Goal: Task Accomplishment & Management: Manage account settings

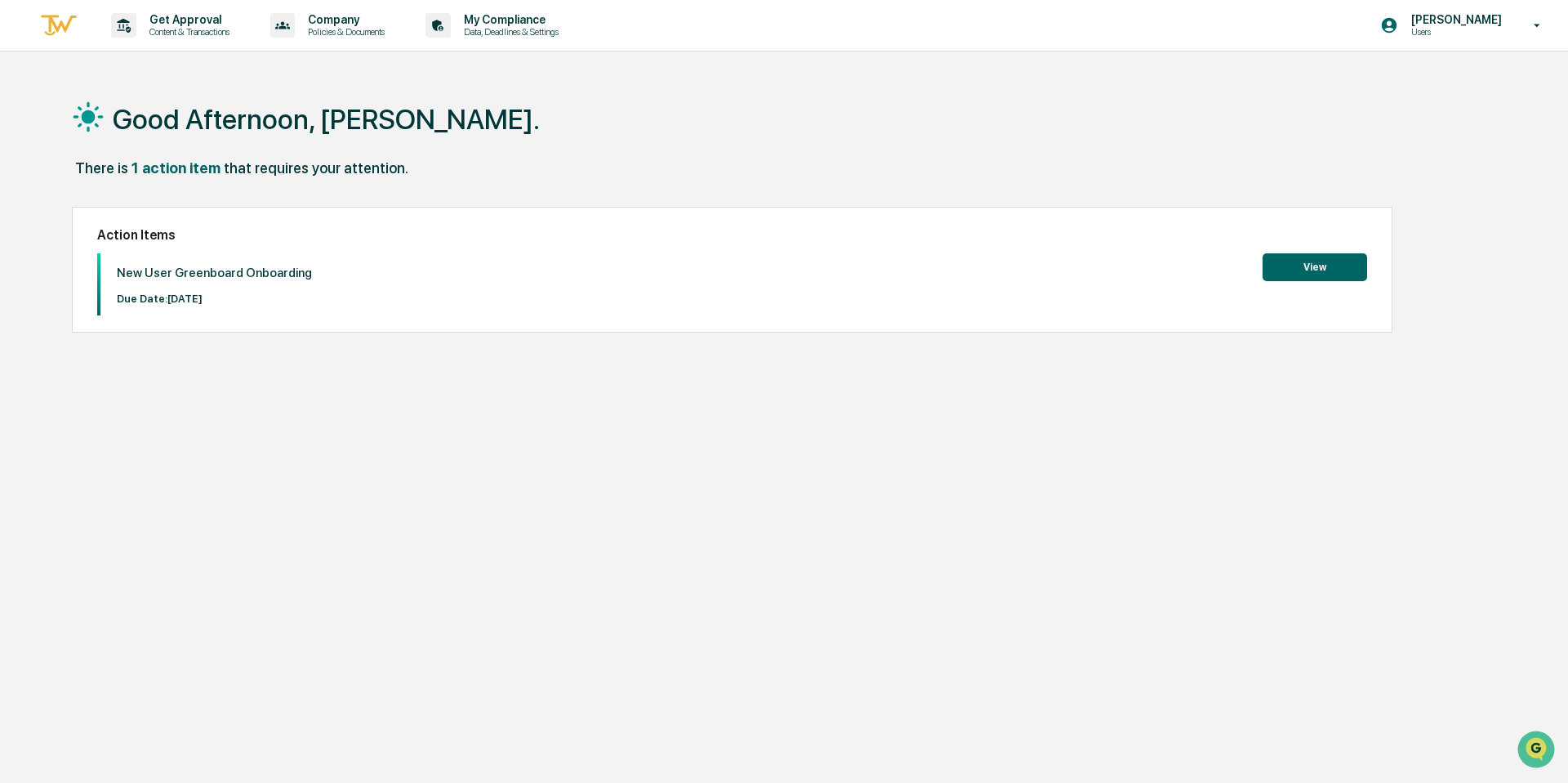
click at [1313, 271] on button "View" at bounding box center [1314, 267] width 104 height 28
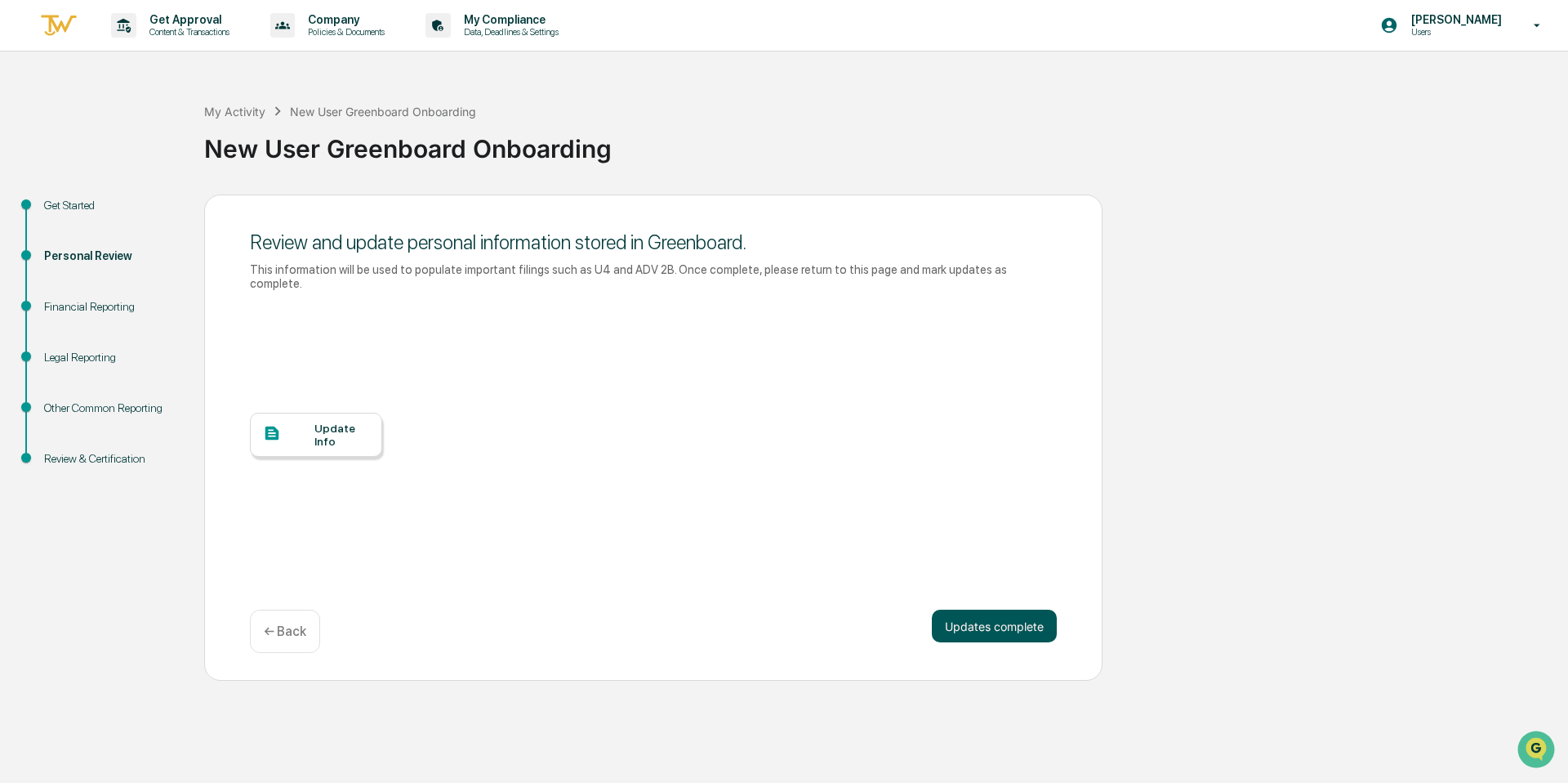
click at [998, 621] on button "Updates complete" at bounding box center [993, 625] width 125 height 32
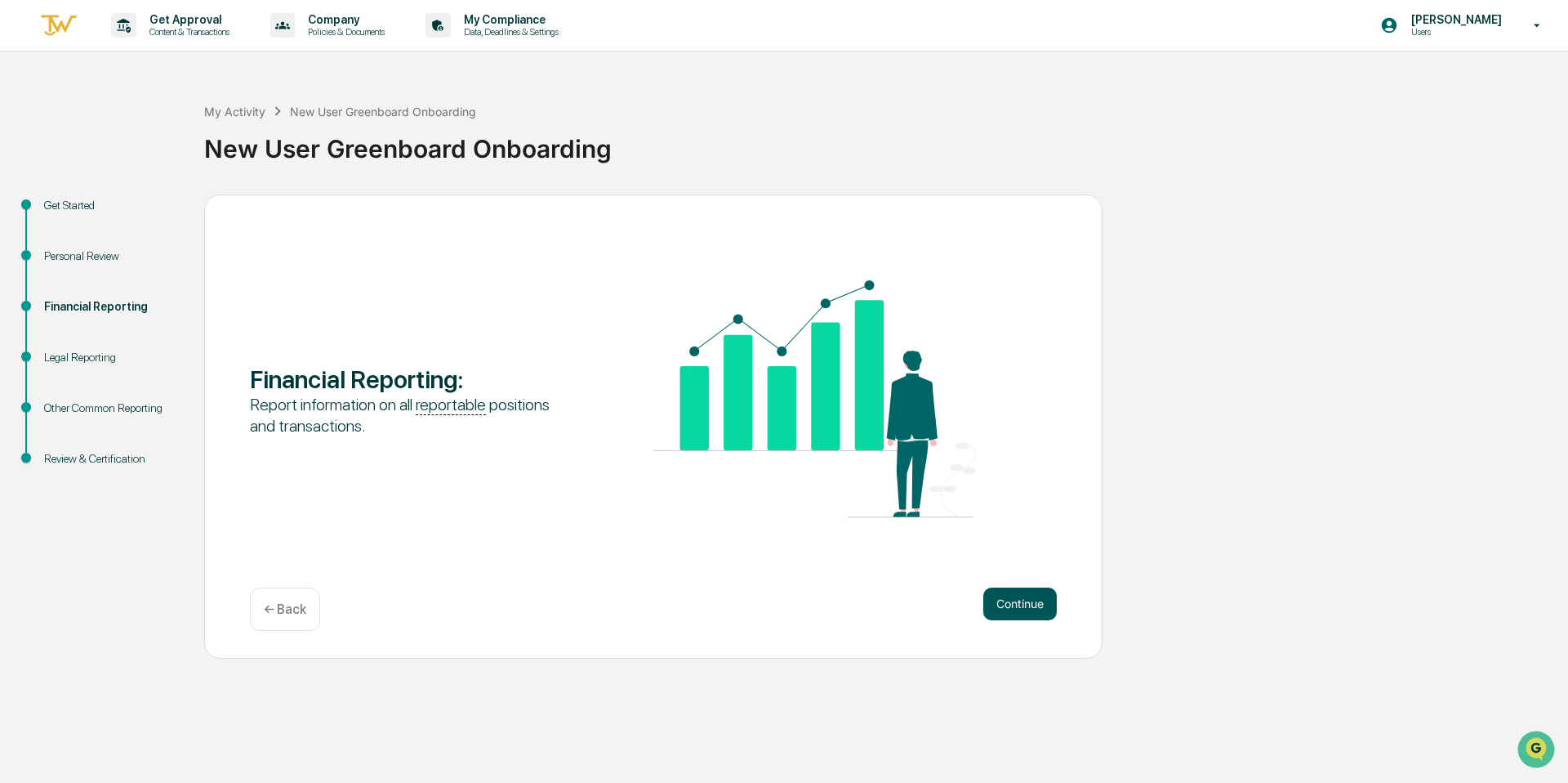
click at [1010, 609] on button "Continue" at bounding box center [1020, 603] width 74 height 32
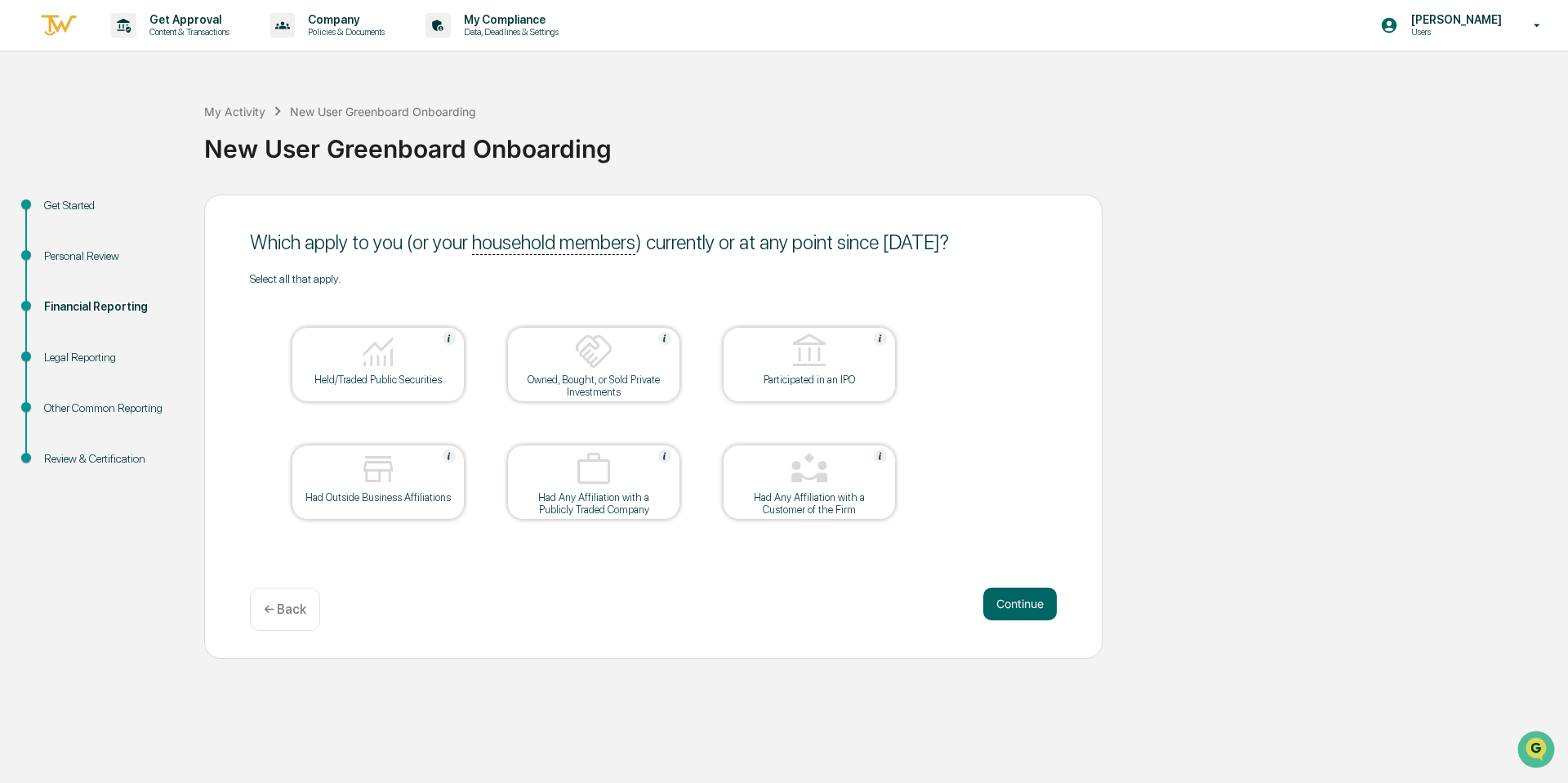
click at [119, 253] on div "Personal Review" at bounding box center [111, 256] width 134 height 18
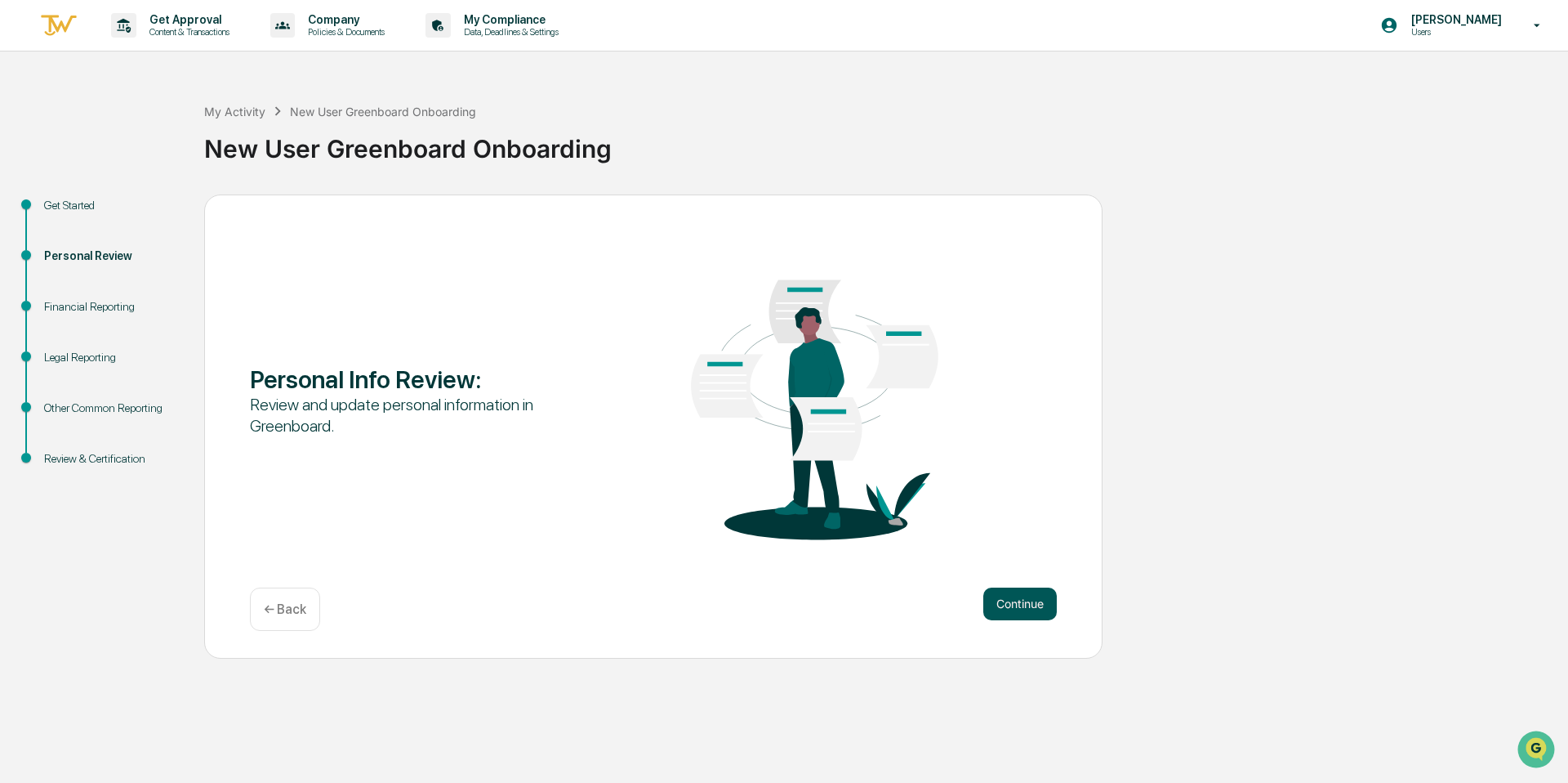
click at [1009, 602] on button "Continue" at bounding box center [1020, 603] width 74 height 32
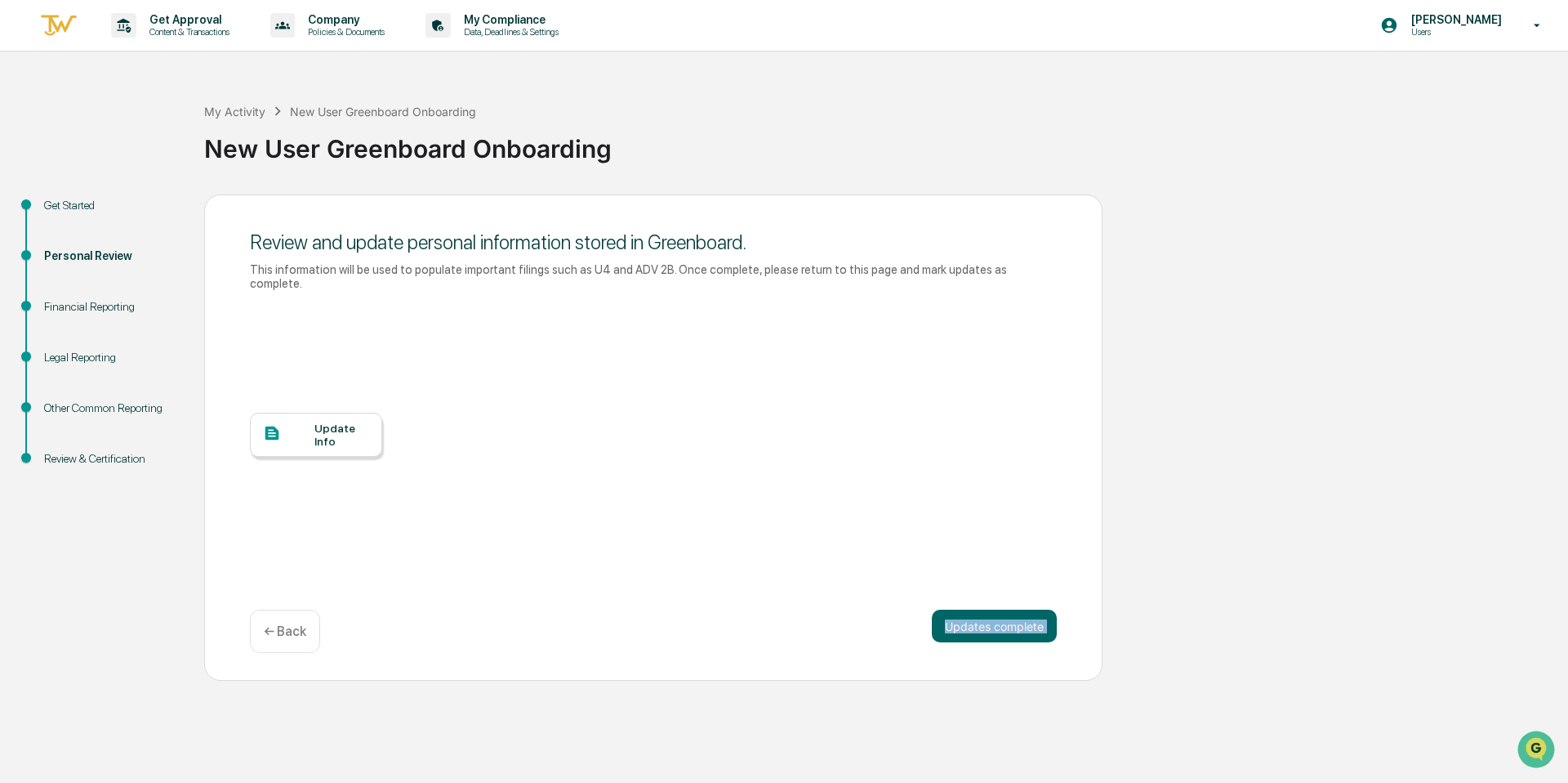
drag, startPoint x: 1009, startPoint y: 602, endPoint x: 744, endPoint y: 557, distance: 268.8
click at [793, 572] on div "Review and update personal information stored in Greenboard. This information w…" at bounding box center [652, 438] width 898 height 487
click at [329, 428] on div "Update Info" at bounding box center [341, 434] width 54 height 26
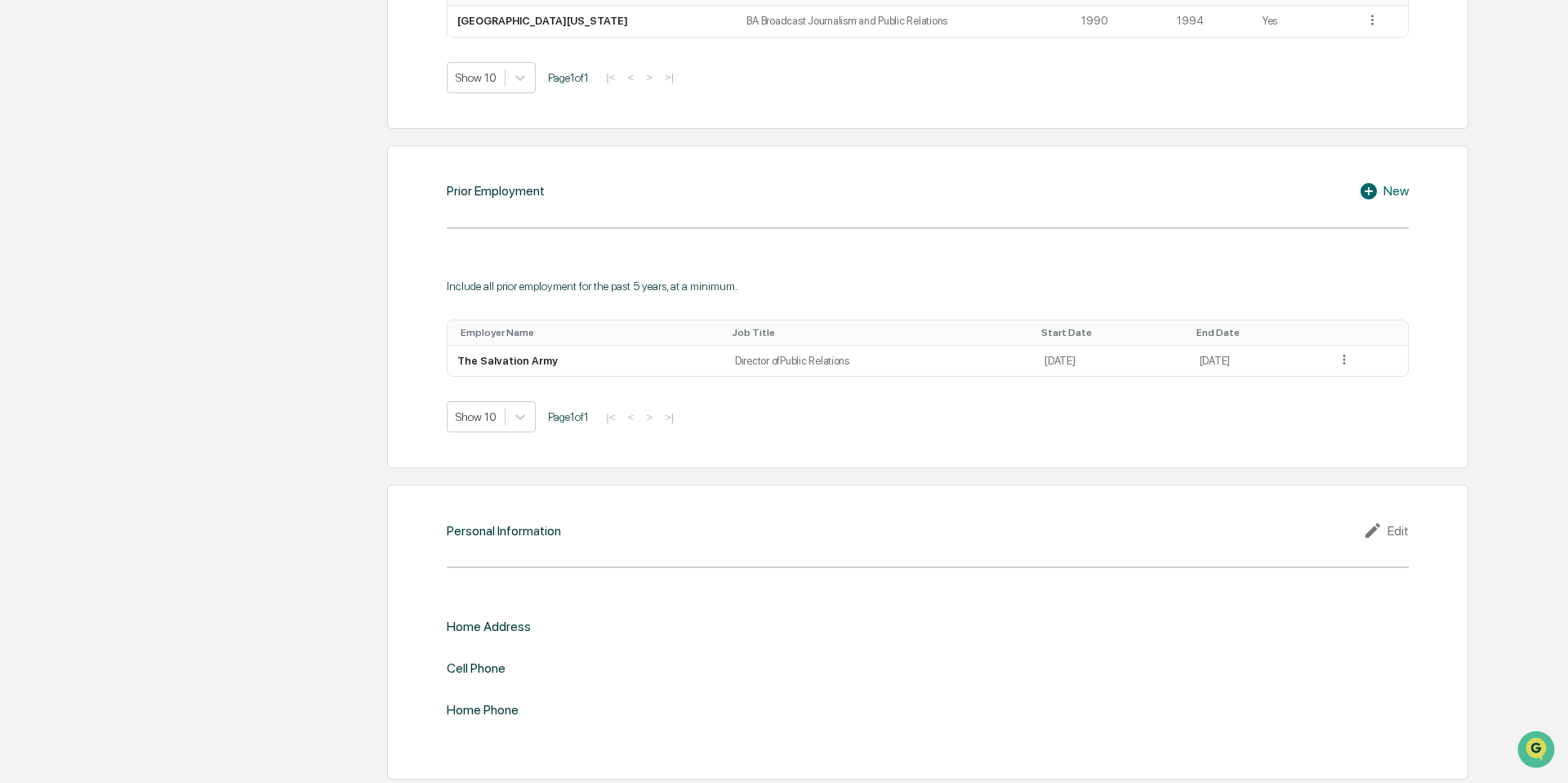
scroll to position [1105, 0]
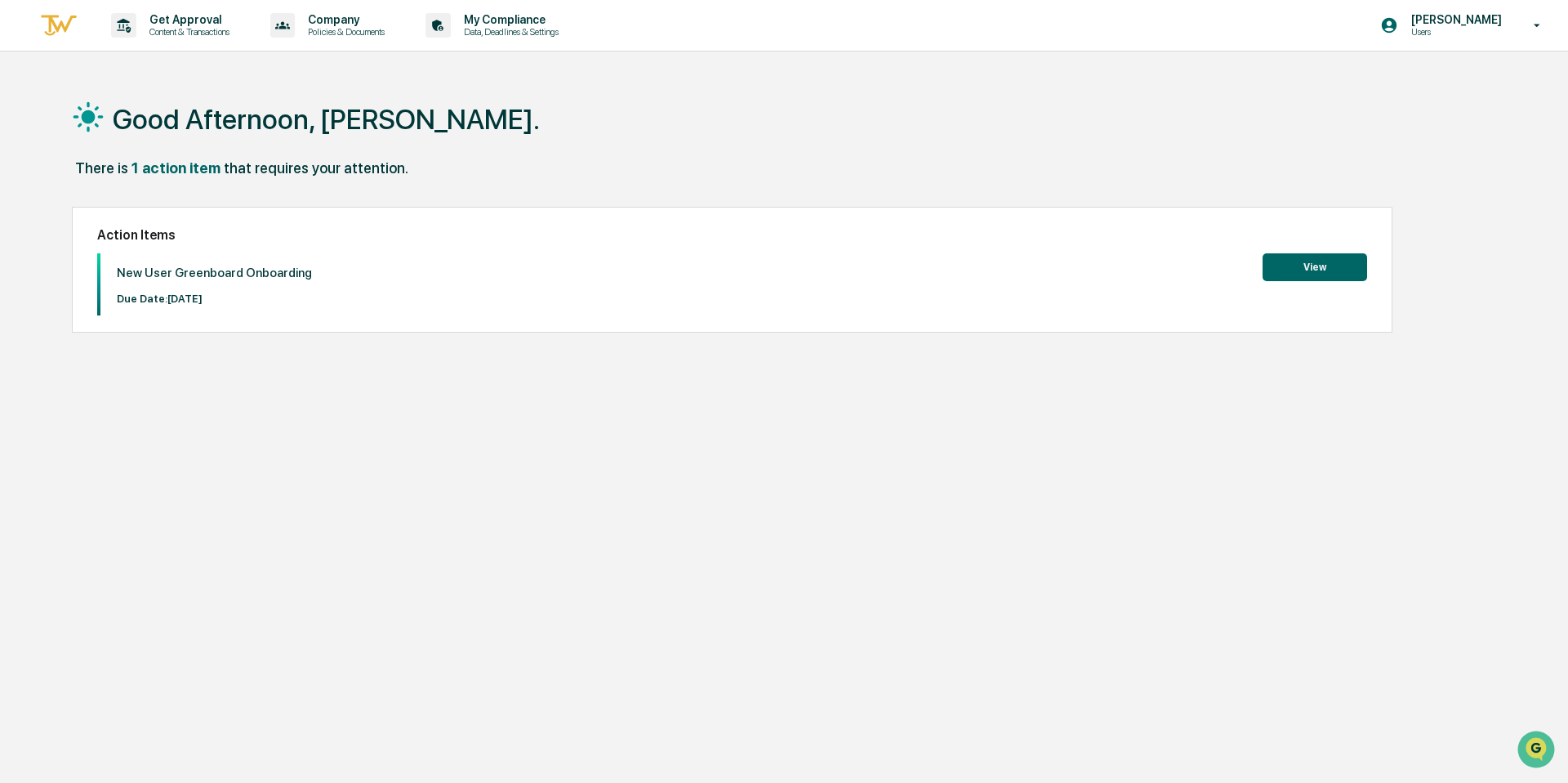
click at [1317, 271] on button "View" at bounding box center [1314, 267] width 104 height 28
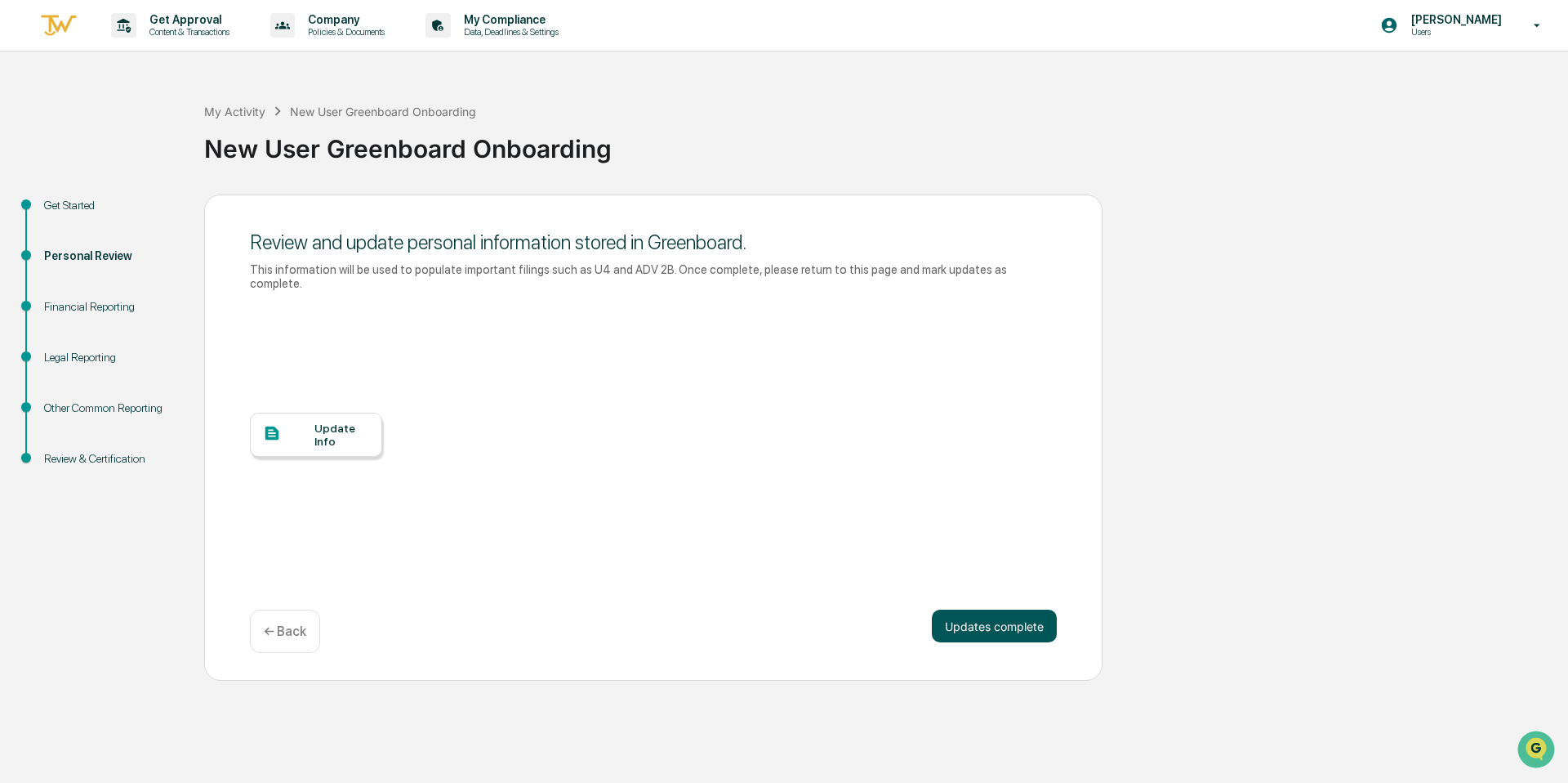
click at [1002, 623] on button "Updates complete" at bounding box center [993, 625] width 125 height 32
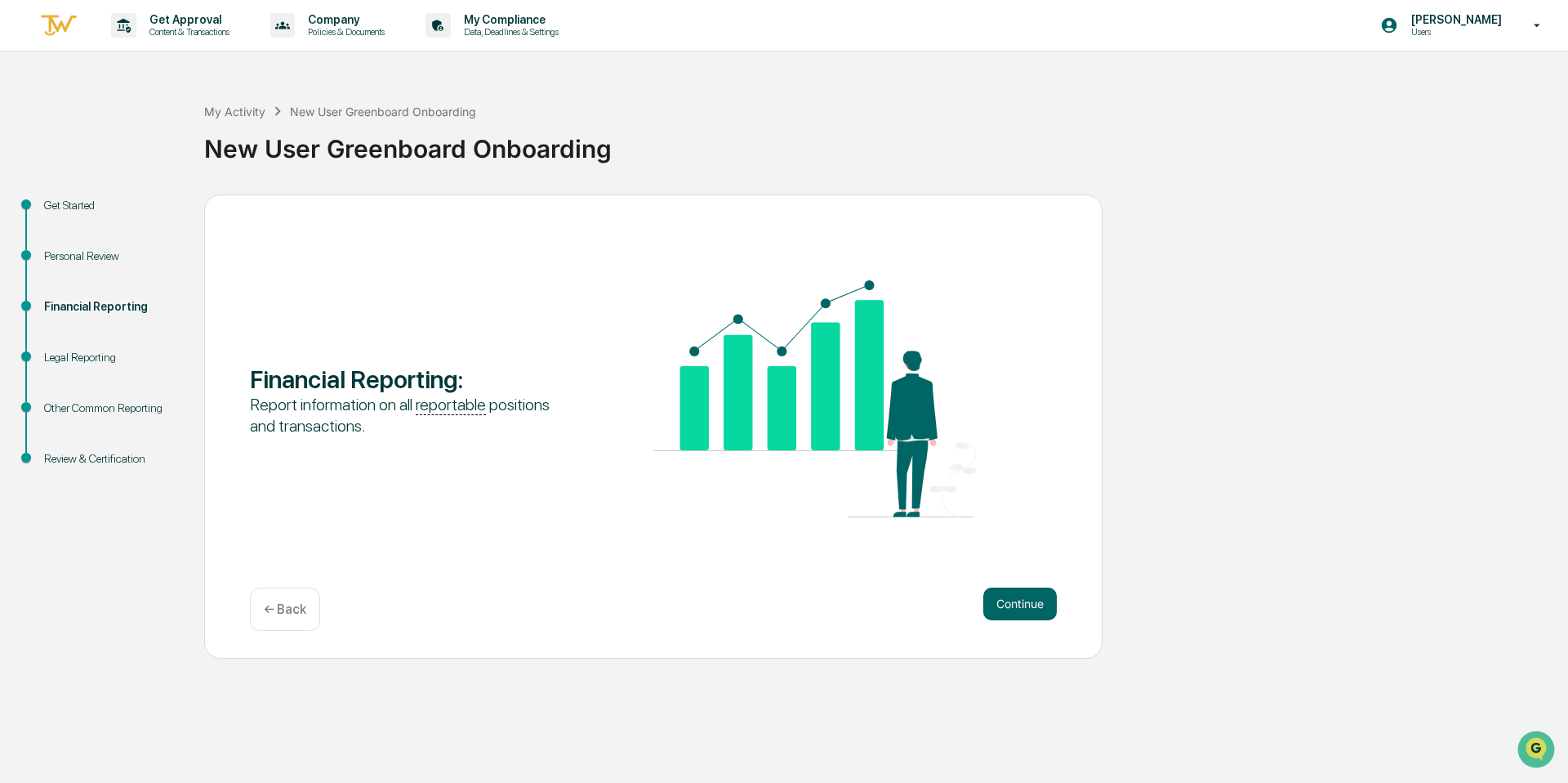
click at [125, 250] on div "Personal Review" at bounding box center [111, 256] width 134 height 18
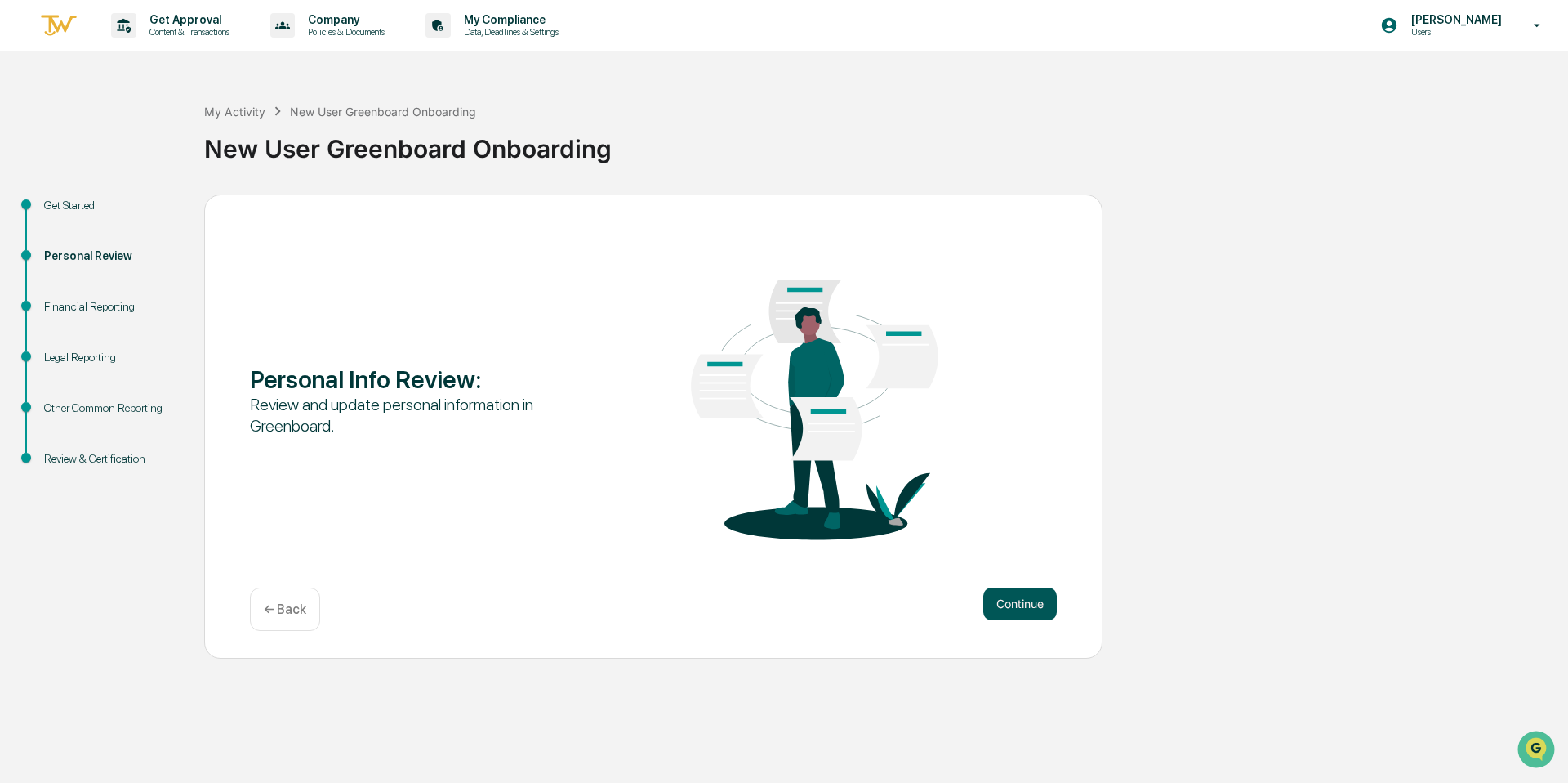
click at [1020, 610] on button "Continue" at bounding box center [1020, 603] width 74 height 32
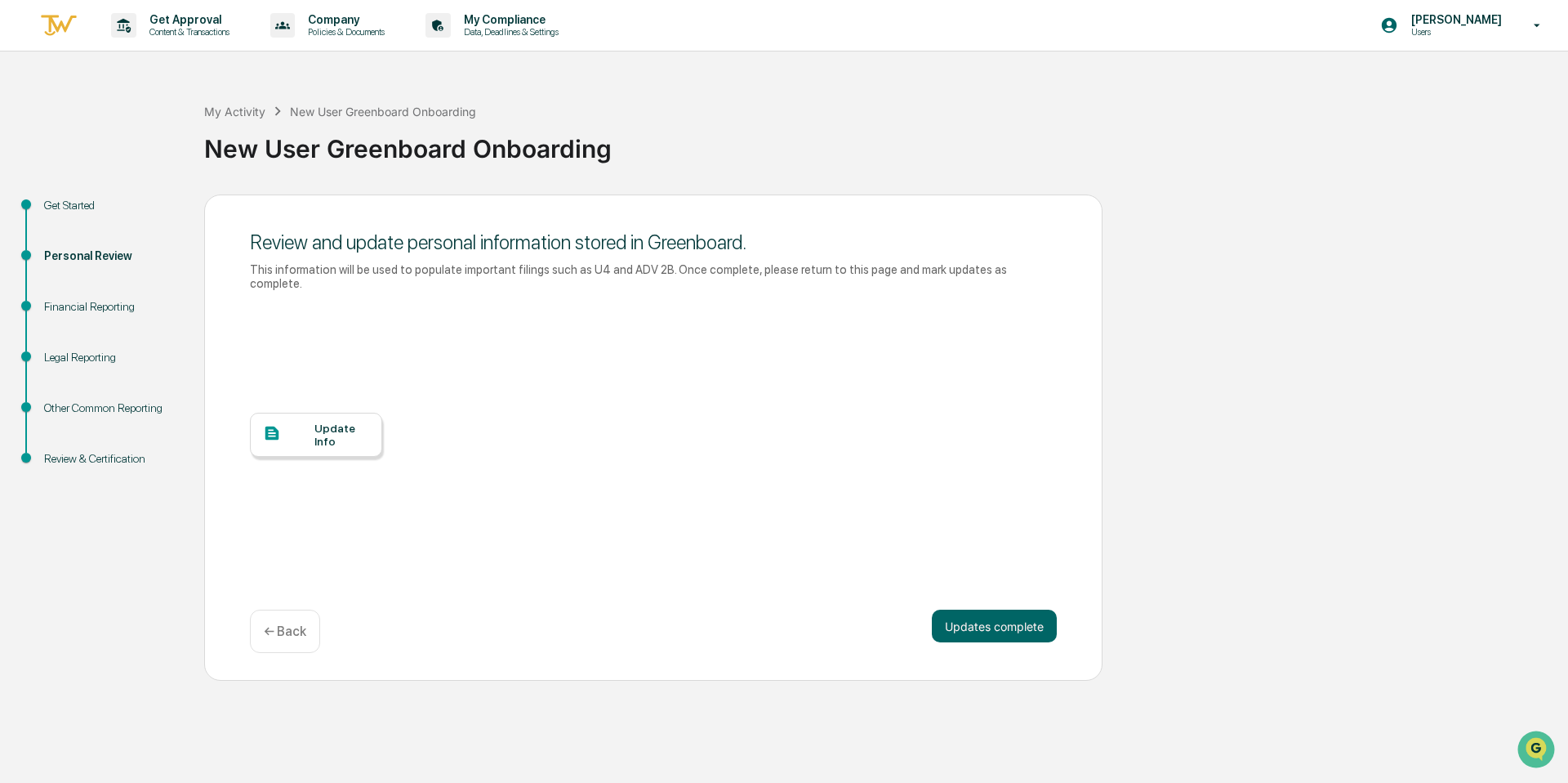
click at [355, 425] on div "Update Info" at bounding box center [341, 434] width 54 height 26
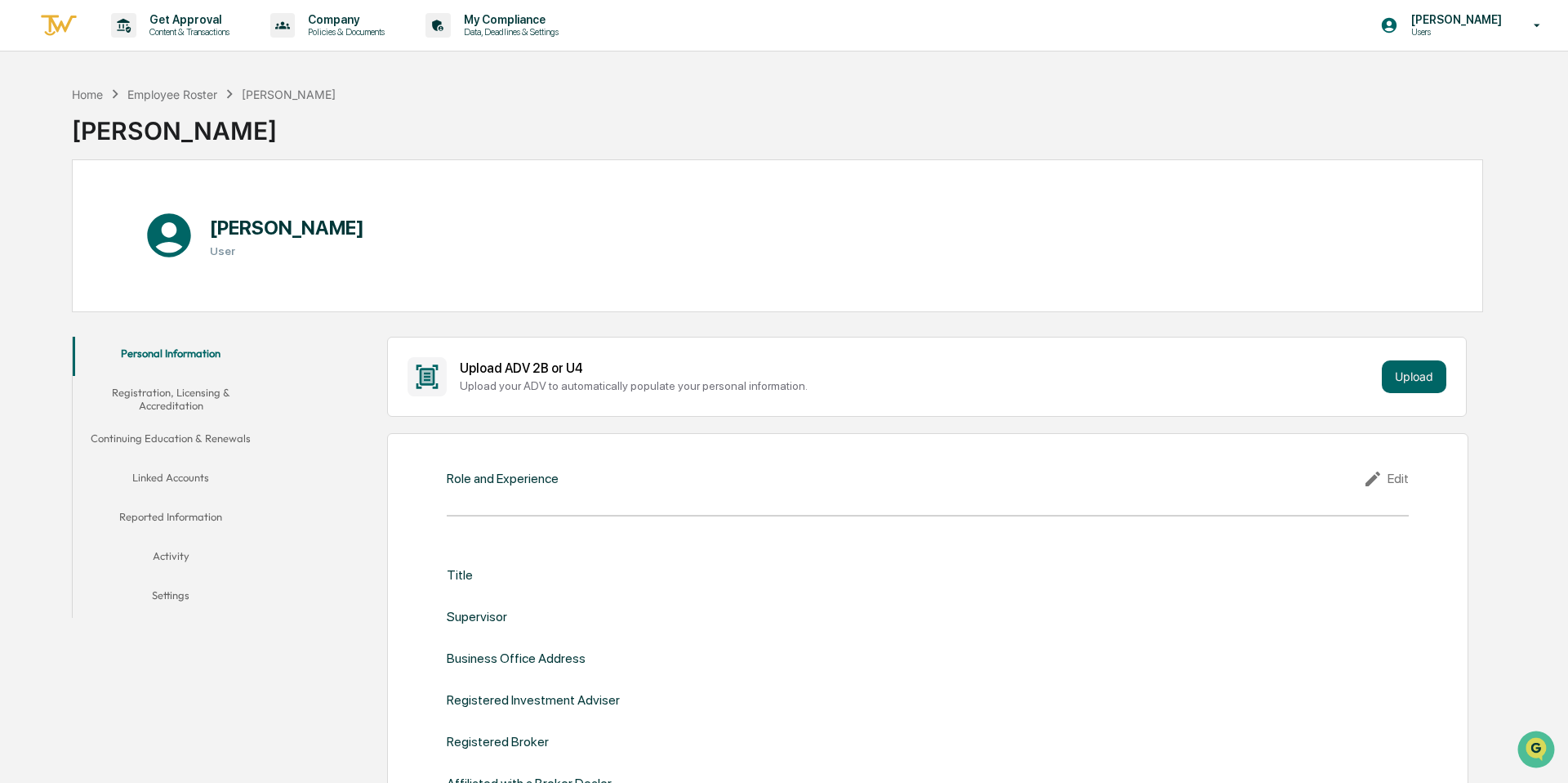
click at [210, 437] on button "Continuing Education & Renewals" at bounding box center [171, 440] width 197 height 39
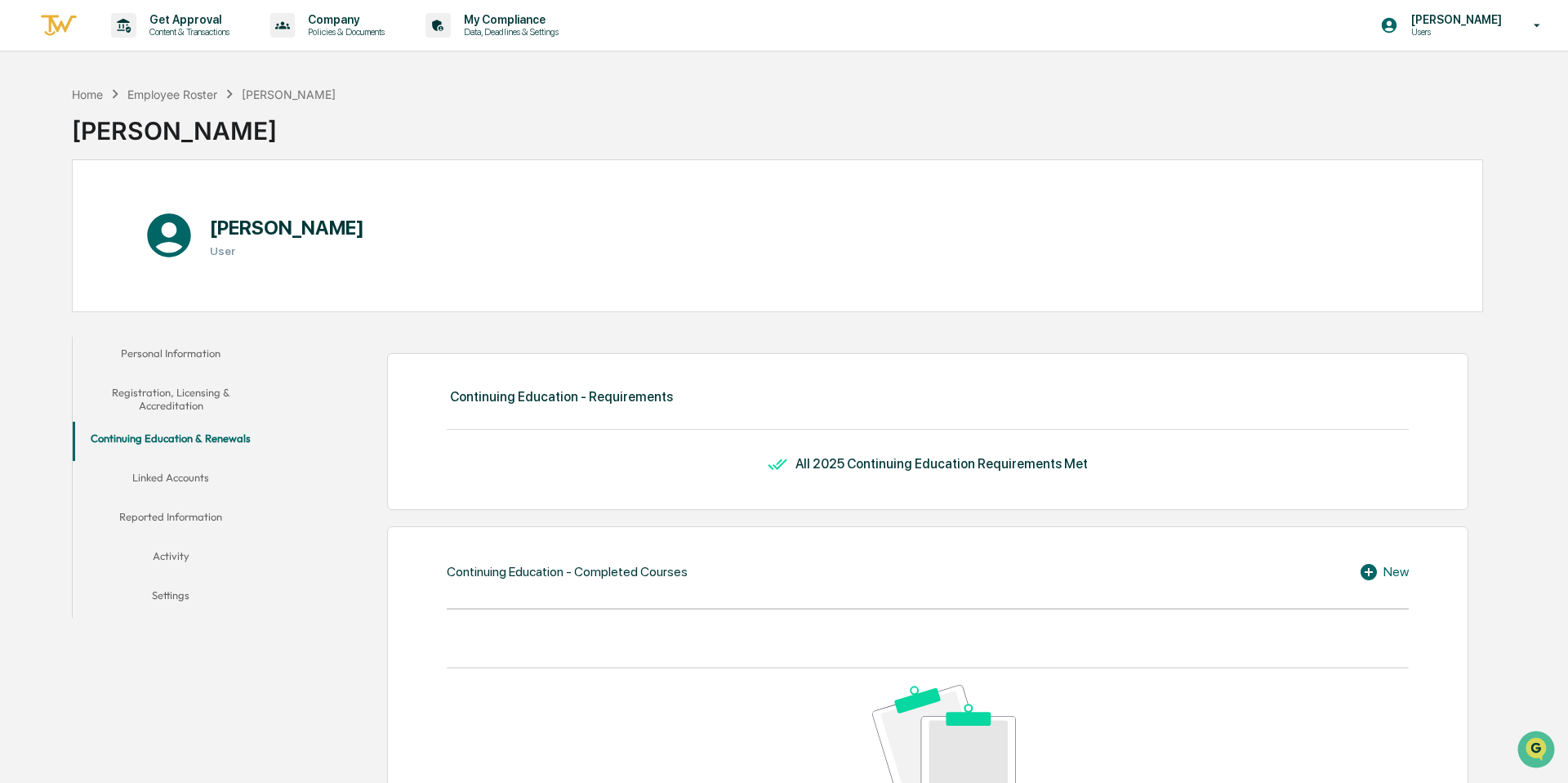
click at [187, 478] on button "Linked Accounts" at bounding box center [171, 480] width 197 height 39
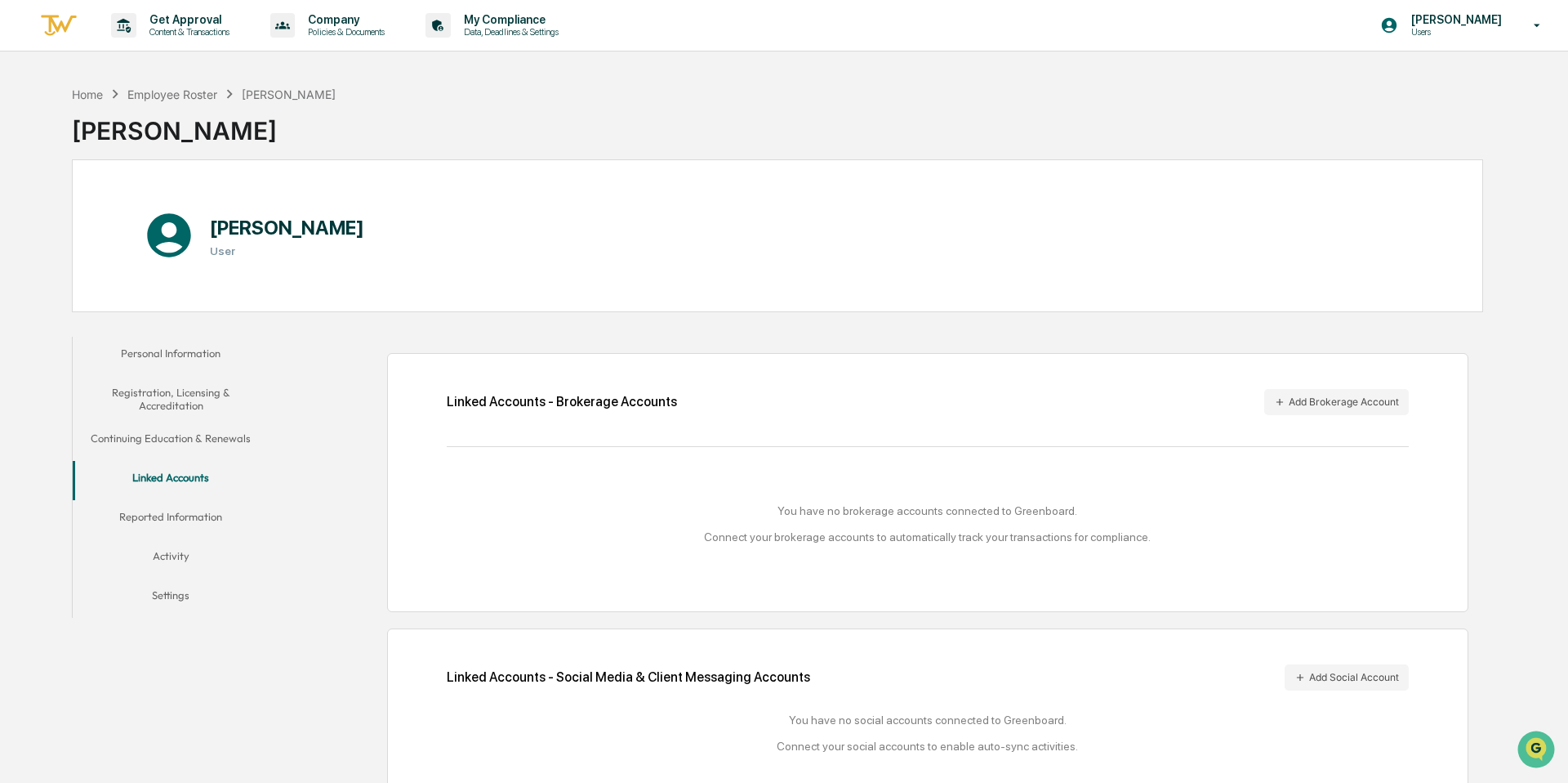
click at [195, 521] on button "Reported Information" at bounding box center [171, 519] width 197 height 39
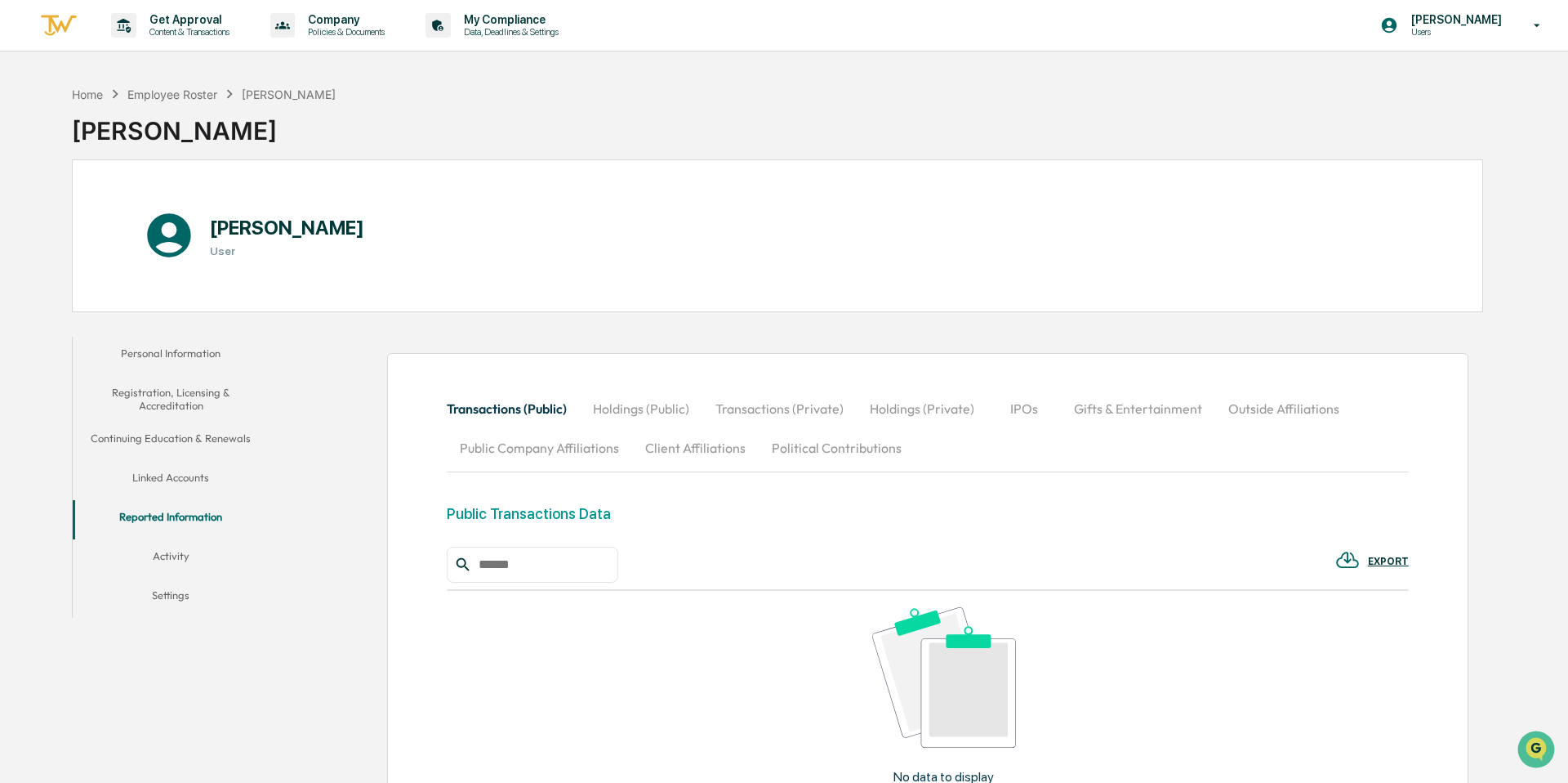
click at [168, 558] on button "Activity" at bounding box center [171, 559] width 197 height 39
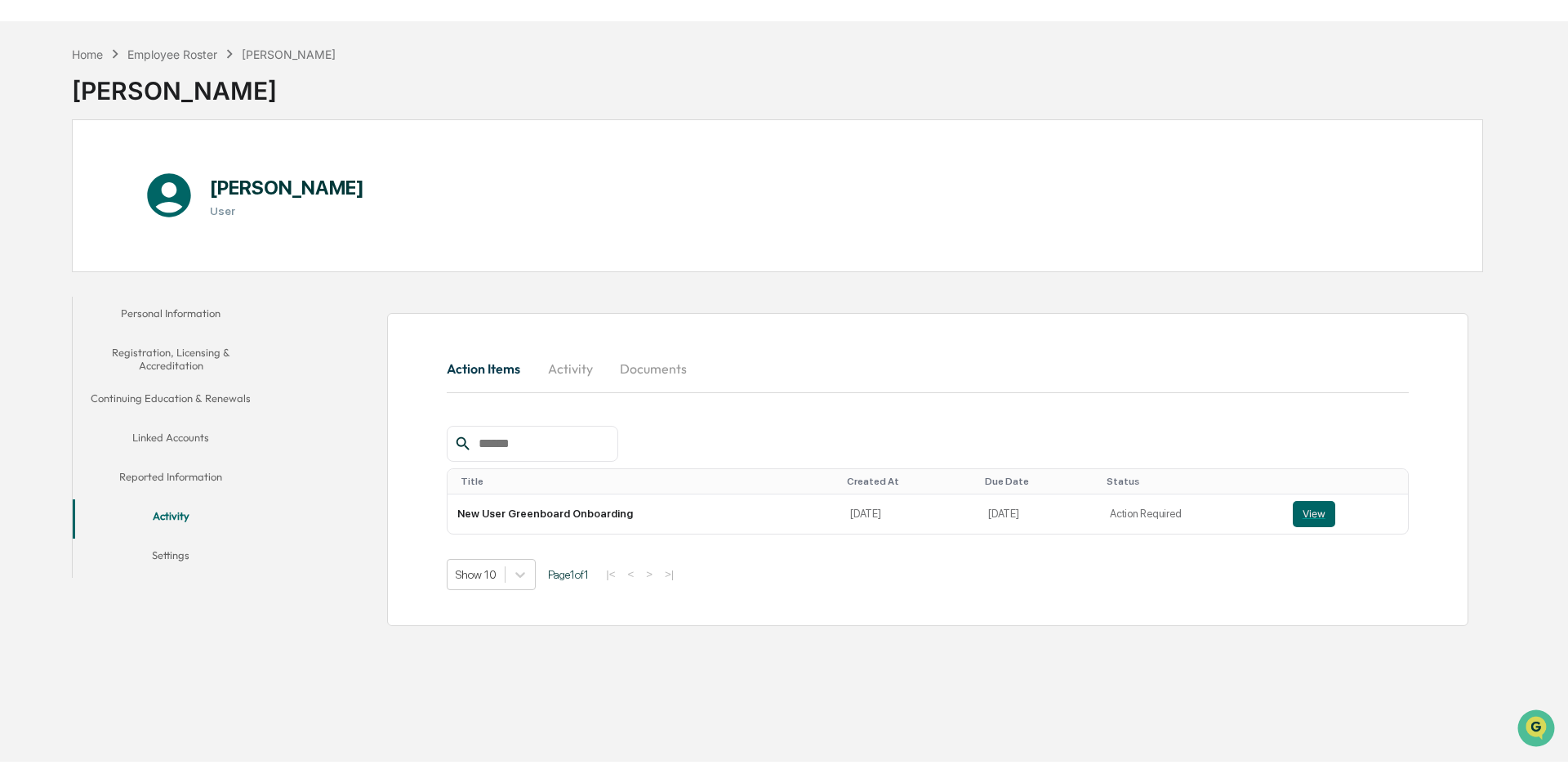
scroll to position [78, 0]
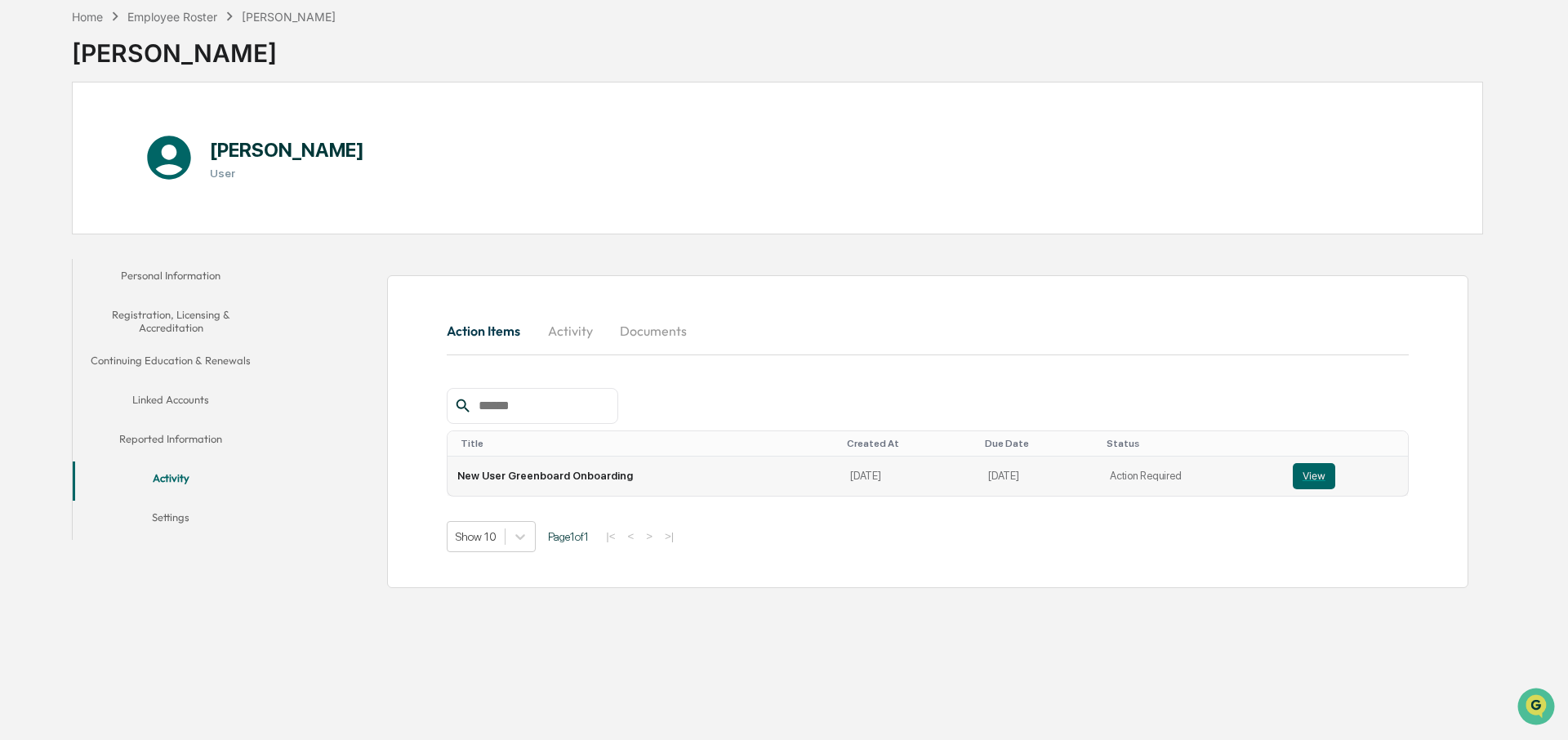
click at [1292, 463] on td "View" at bounding box center [1345, 476] width 125 height 39
click at [1303, 470] on button "View" at bounding box center [1313, 476] width 42 height 26
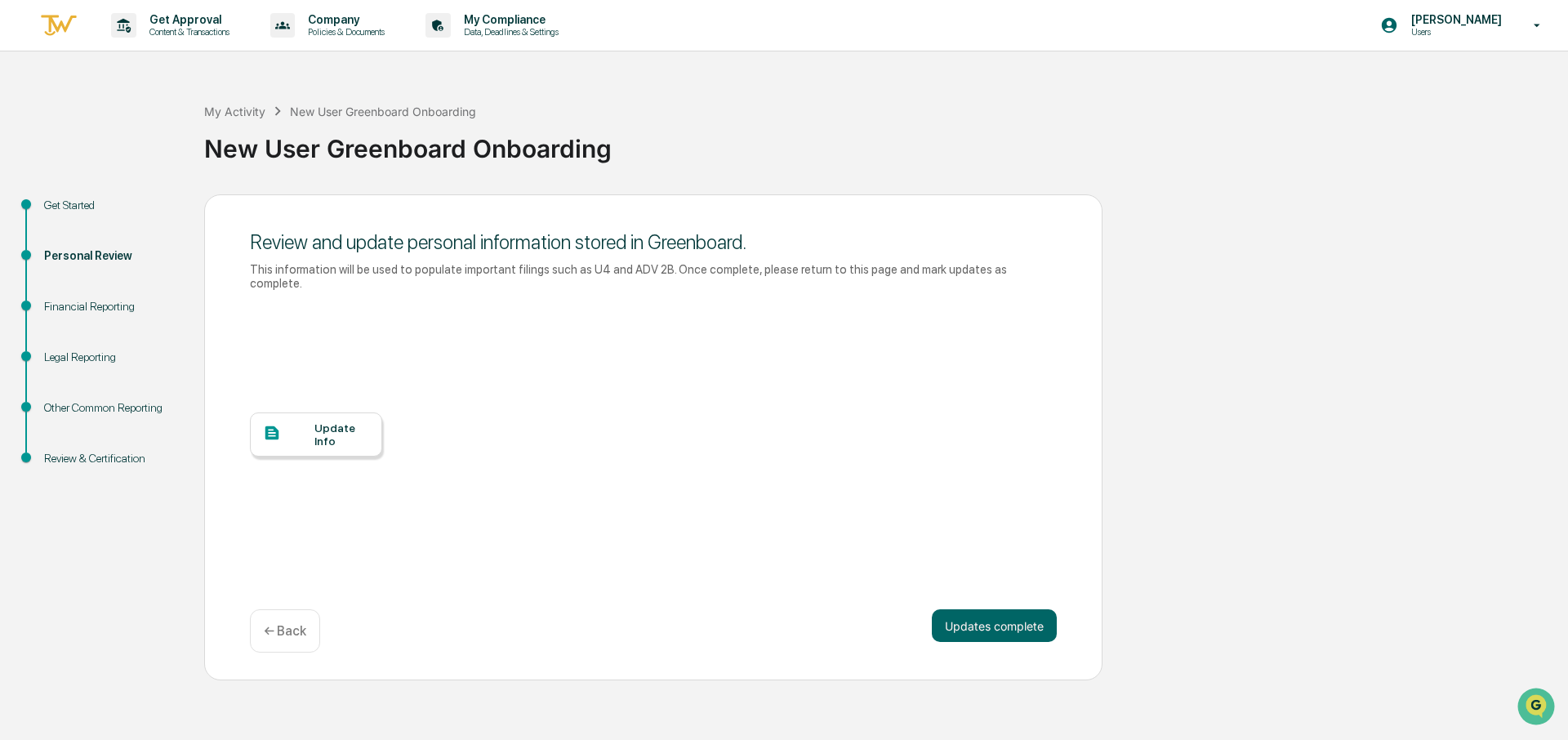
click at [349, 448] on div "Update Info" at bounding box center [316, 435] width 132 height 44
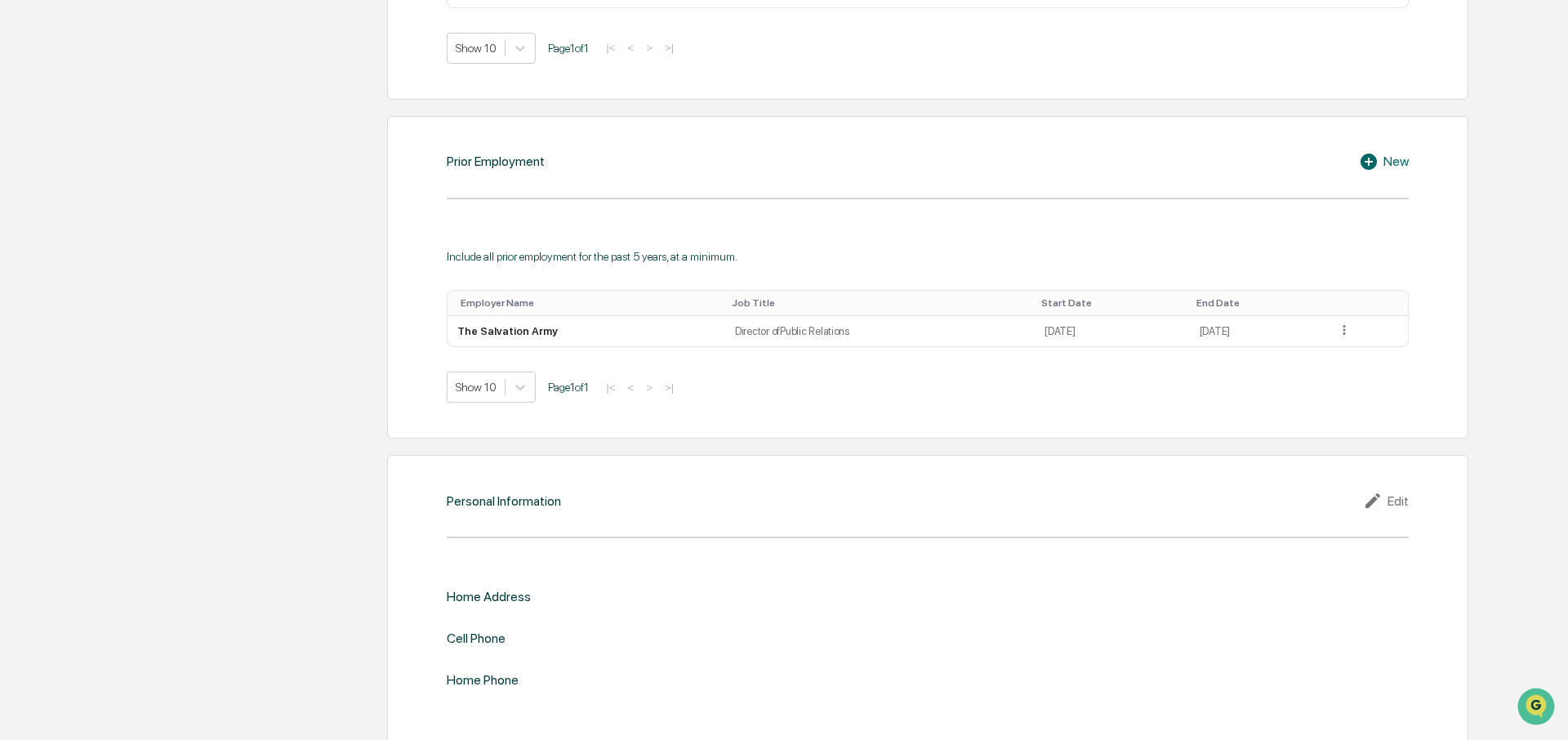
scroll to position [1147, 0]
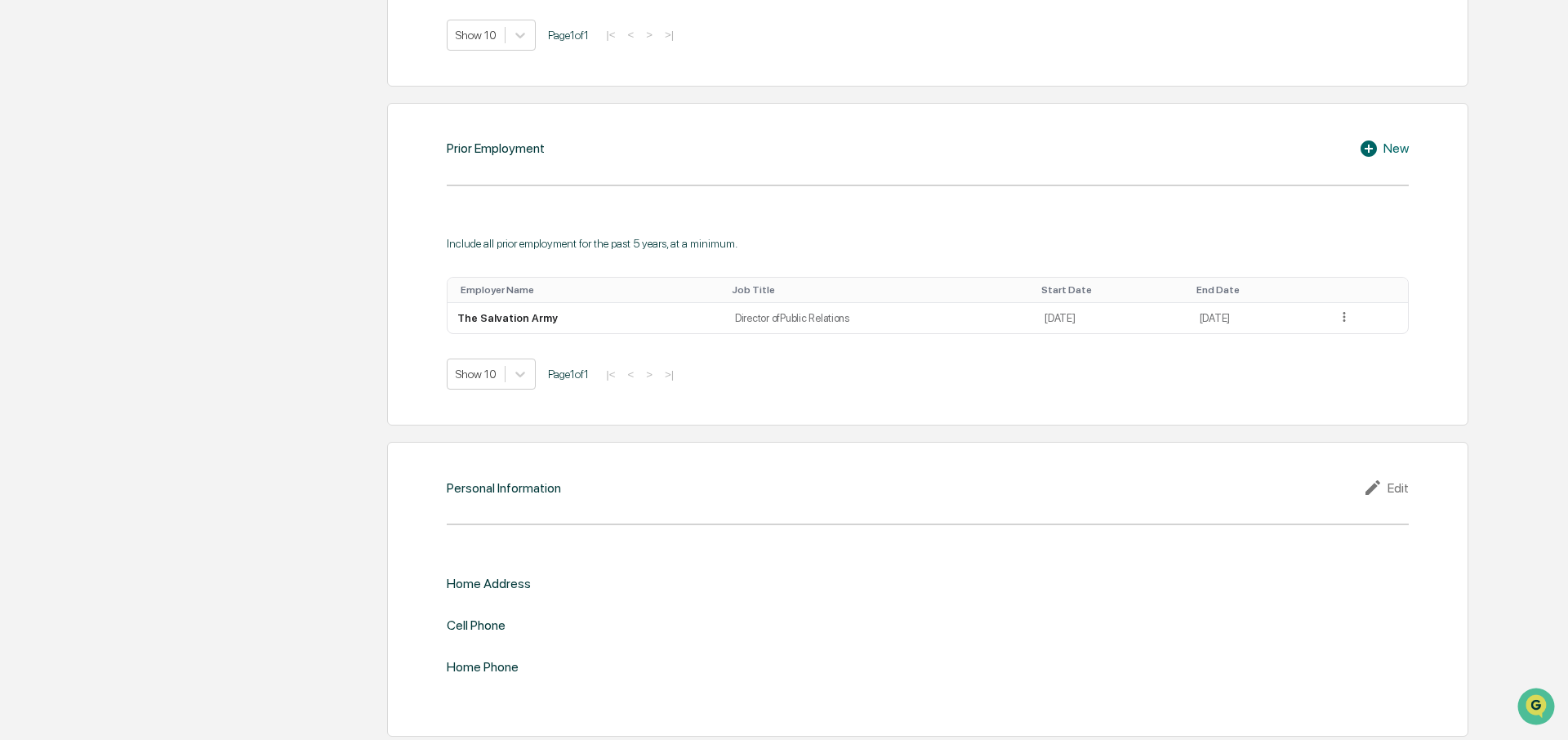
click at [1371, 484] on icon at bounding box center [1372, 487] width 15 height 15
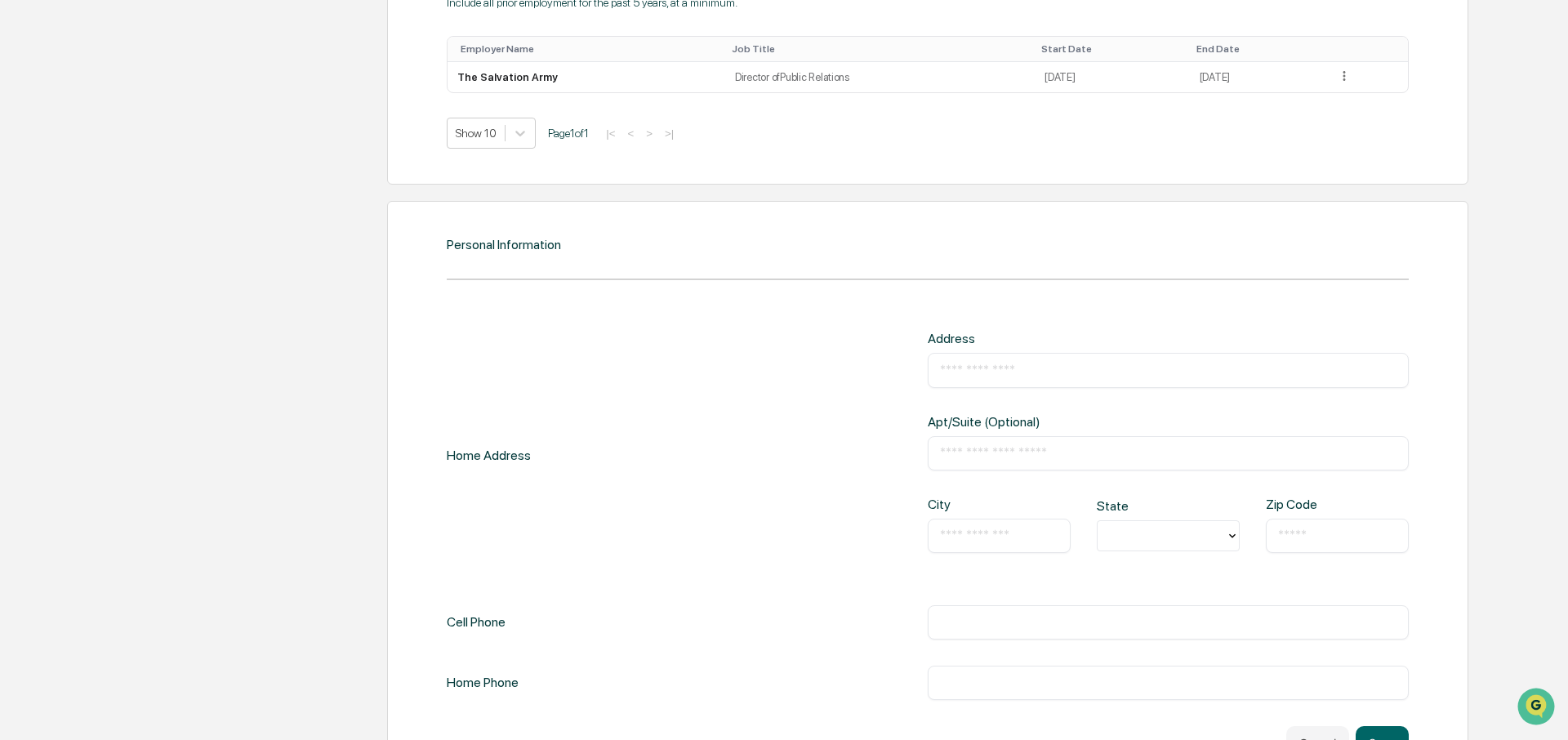
scroll to position [1445, 0]
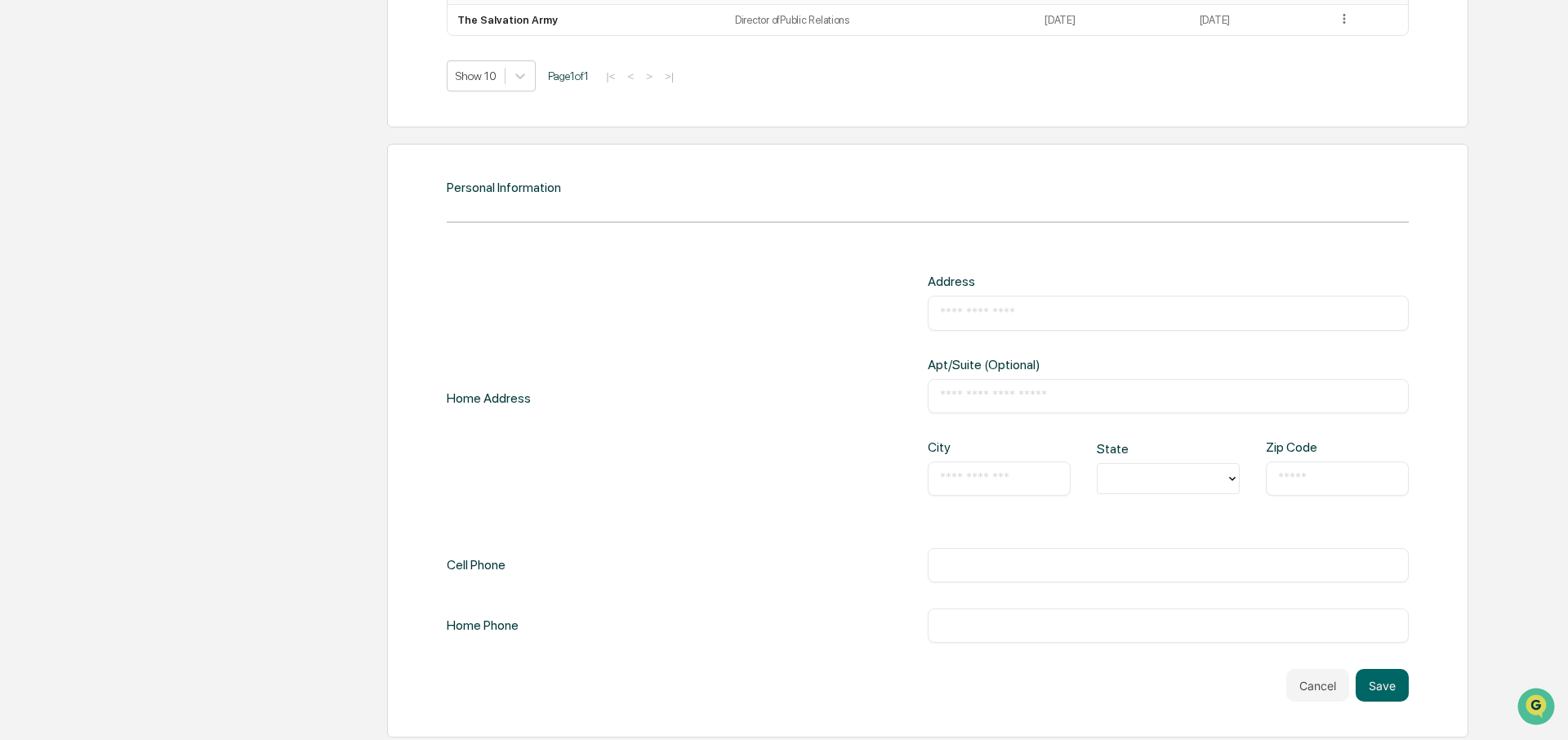
click at [1029, 311] on input "text" at bounding box center [1167, 313] width 457 height 17
click at [959, 556] on input "text" at bounding box center [1167, 565] width 457 height 17
type input "**********"
click at [982, 308] on input "text" at bounding box center [1167, 313] width 457 height 17
type input "**********"
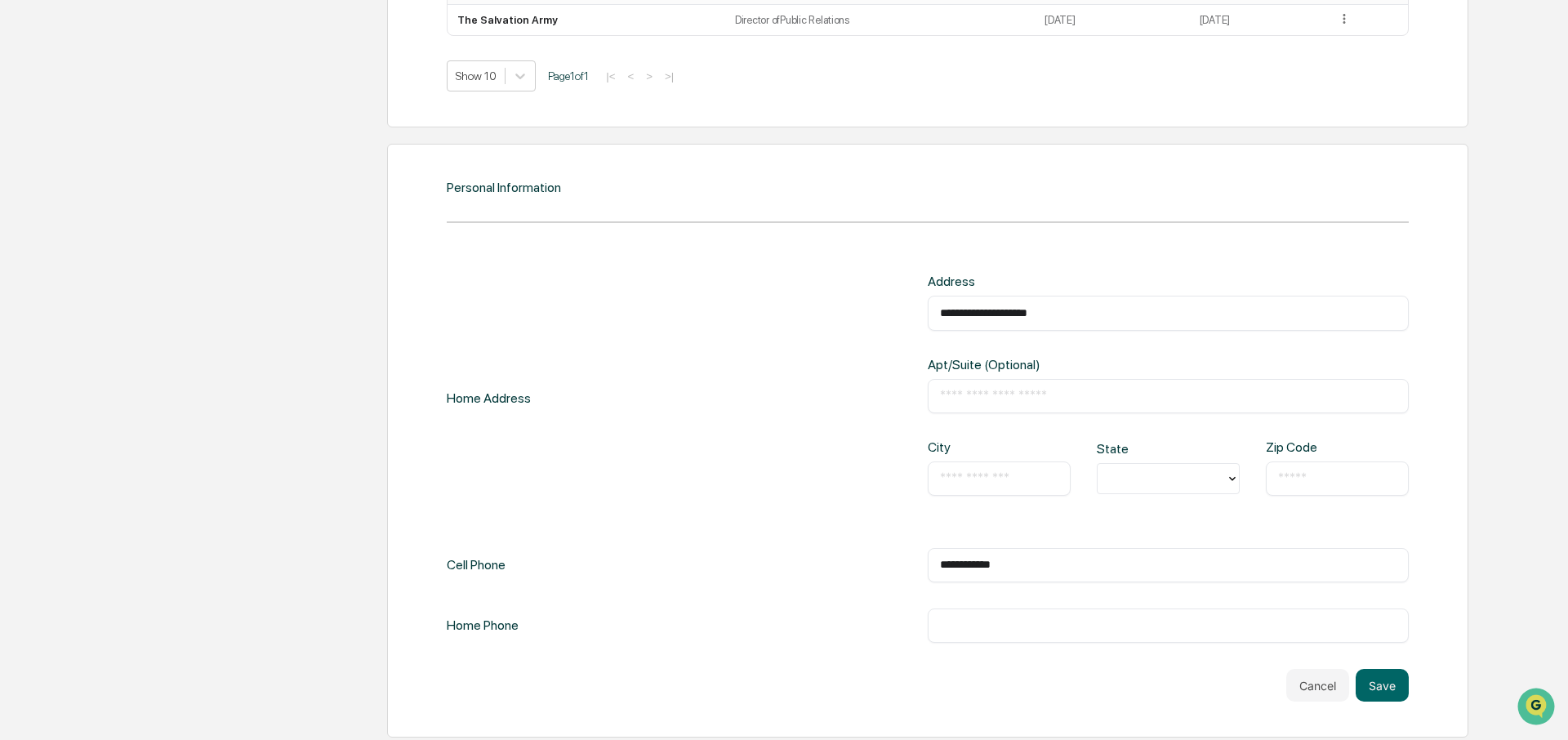
click at [1005, 478] on input "text" at bounding box center [999, 479] width 118 height 17
type input "**********"
click at [1116, 473] on div at bounding box center [1161, 478] width 112 height 18
type input "**"
click at [1125, 514] on div "LA" at bounding box center [1167, 509] width 143 height 32
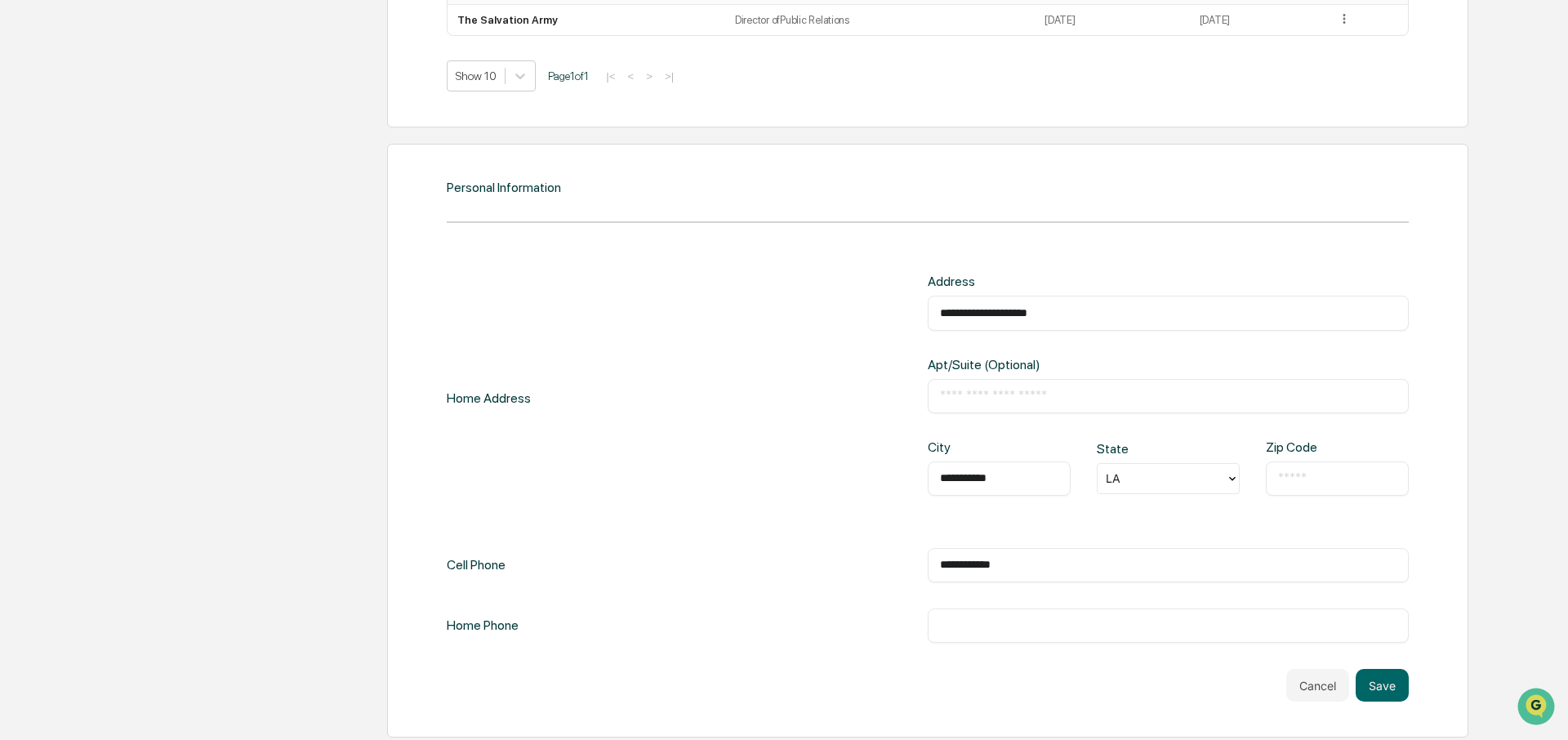
click at [1313, 478] on input "text" at bounding box center [1336, 479] width 118 height 17
type input "*****"
click at [1385, 680] on button "Save" at bounding box center [1382, 685] width 54 height 32
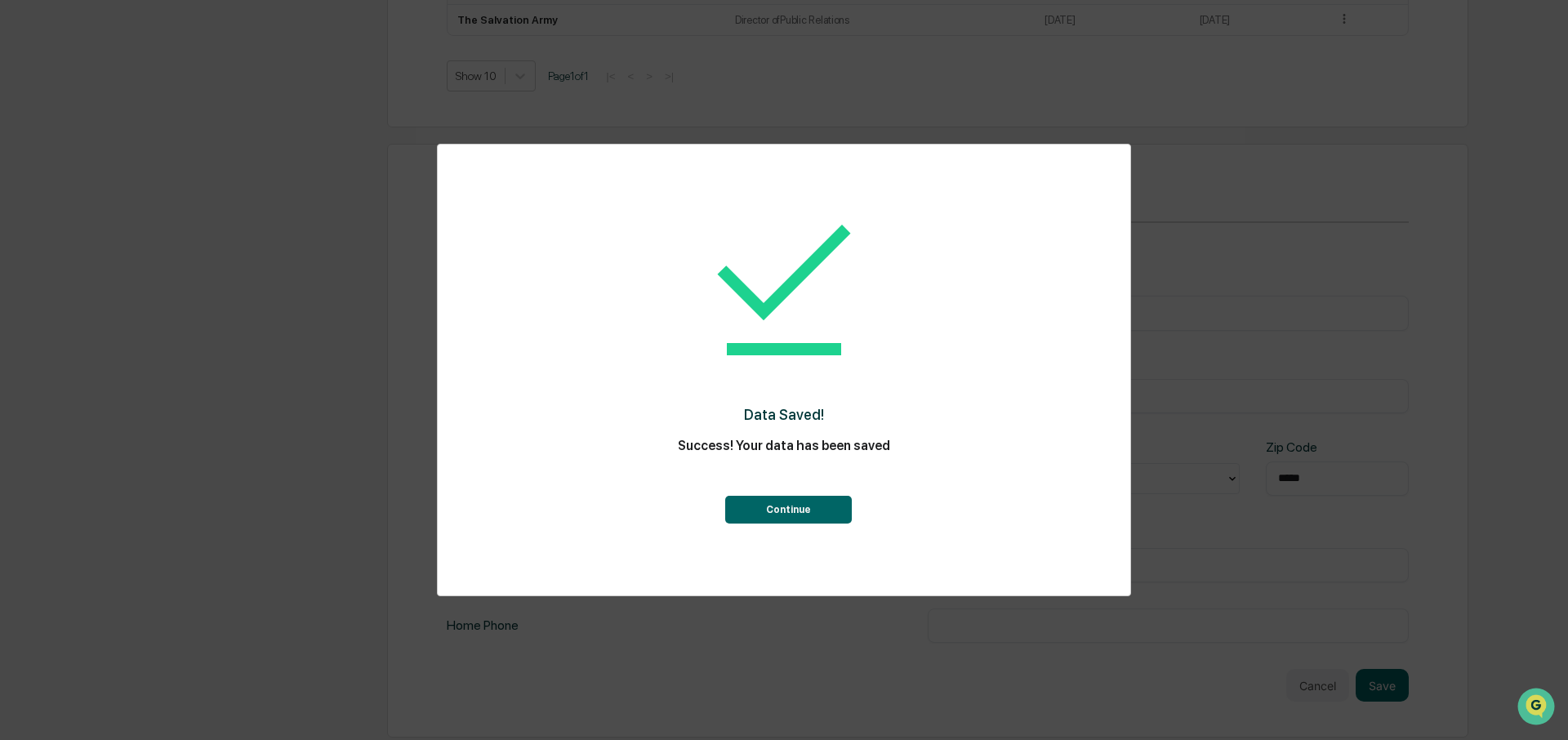
click at [816, 501] on button "Continue" at bounding box center [788, 509] width 126 height 28
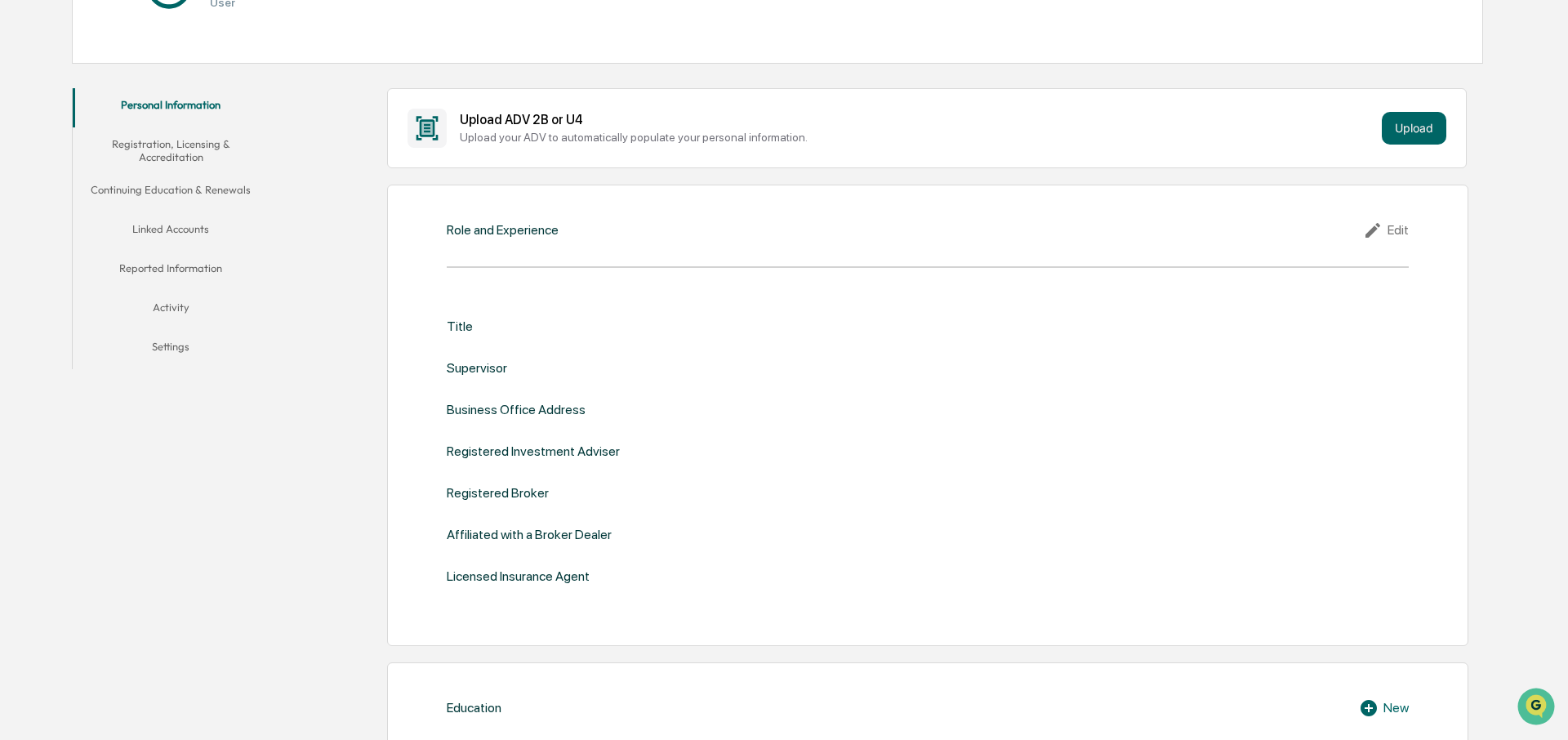
scroll to position [249, 0]
click at [1369, 229] on icon at bounding box center [1372, 230] width 15 height 15
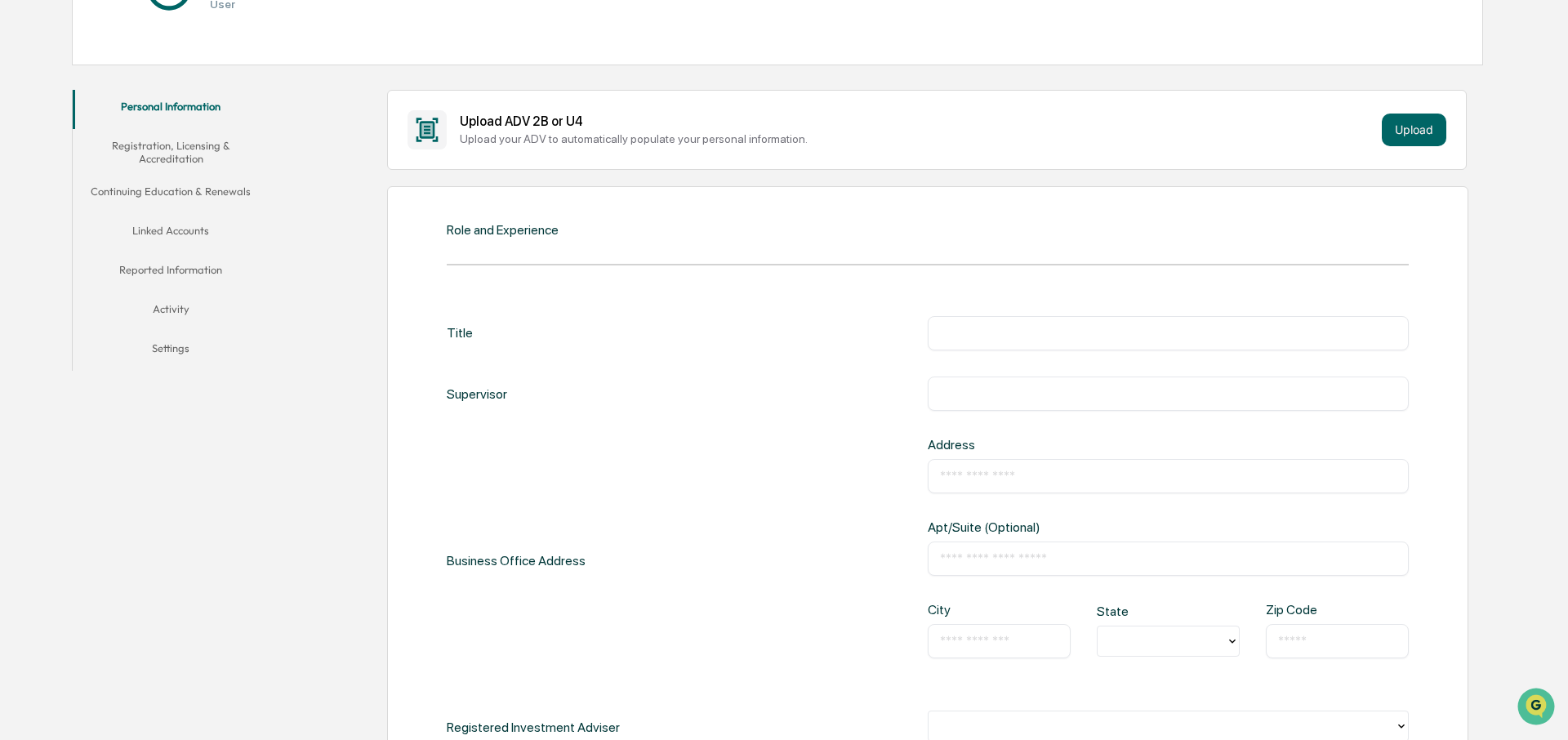
scroll to position [253, 0]
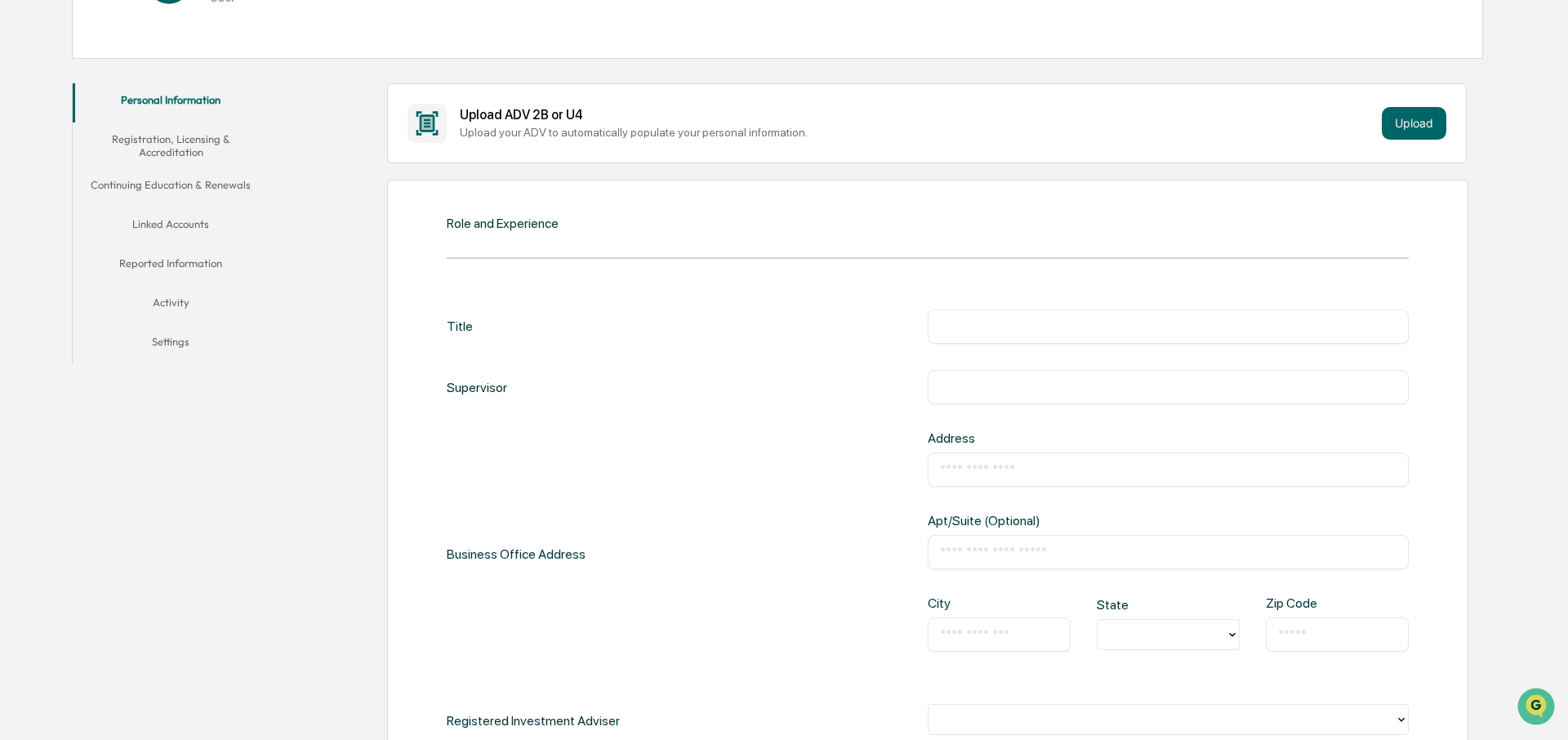
click at [980, 328] on input "text" at bounding box center [1167, 327] width 457 height 17
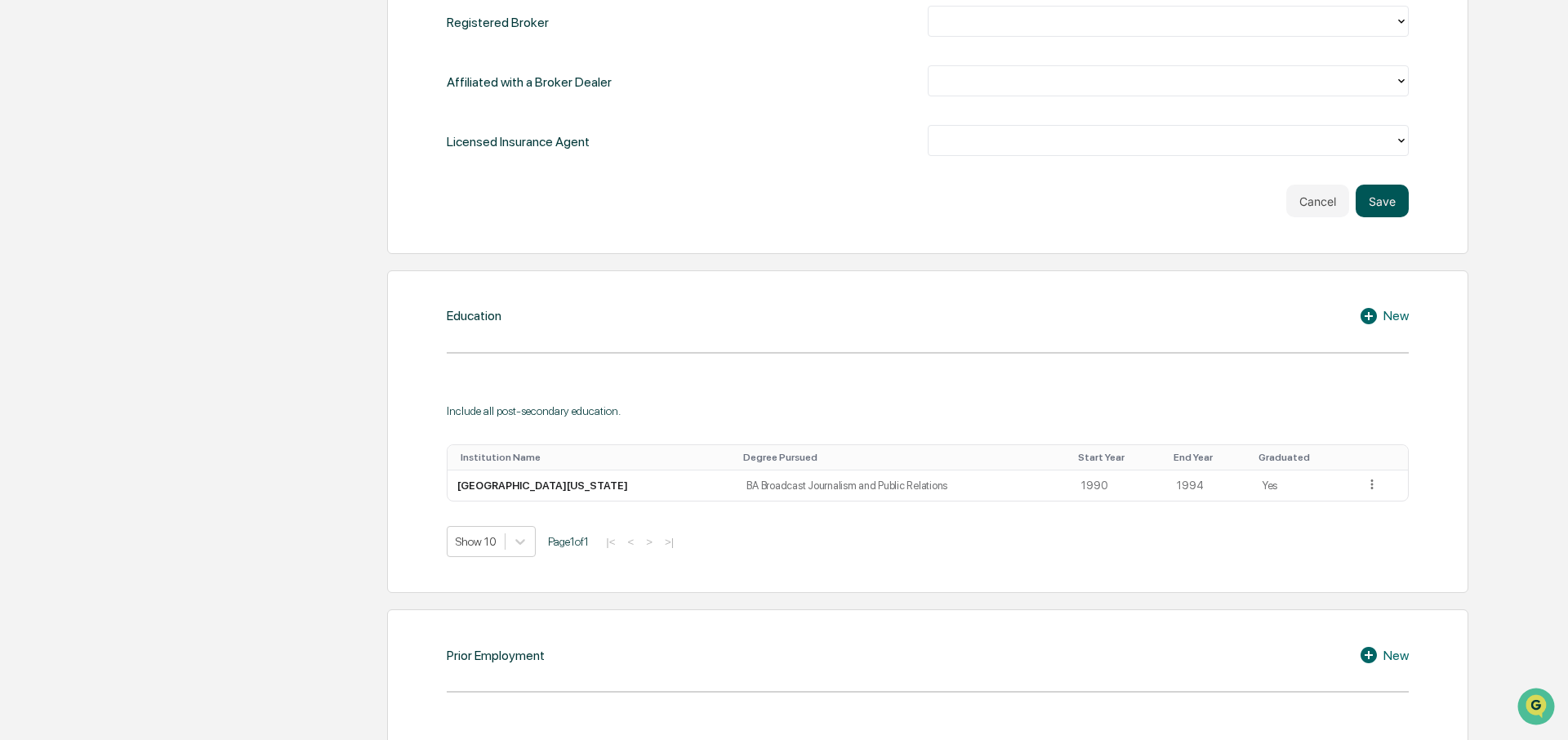
type input "**********"
click at [1376, 186] on button "Save" at bounding box center [1382, 200] width 54 height 32
click at [1379, 203] on button "Save" at bounding box center [1382, 200] width 54 height 32
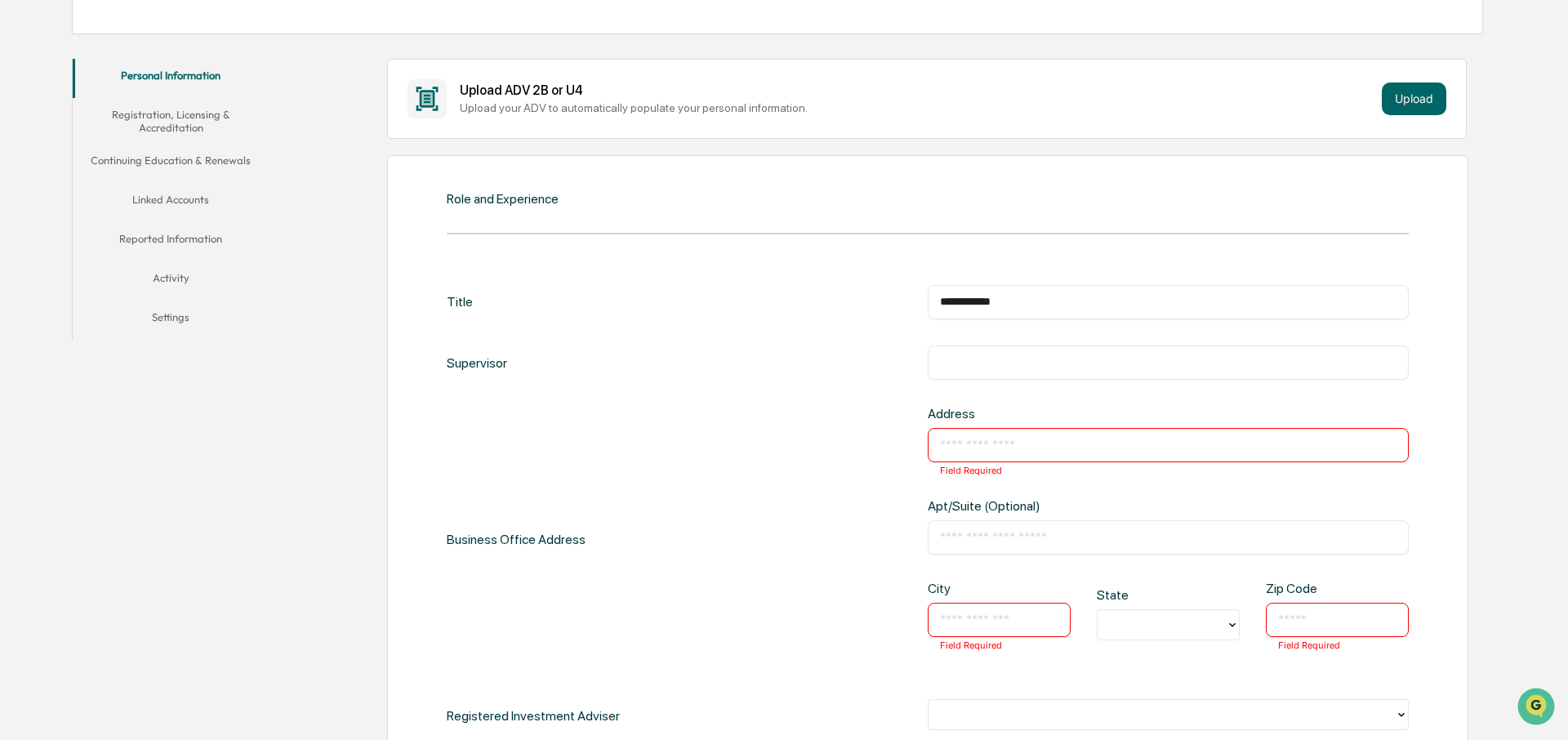
scroll to position [282, 0]
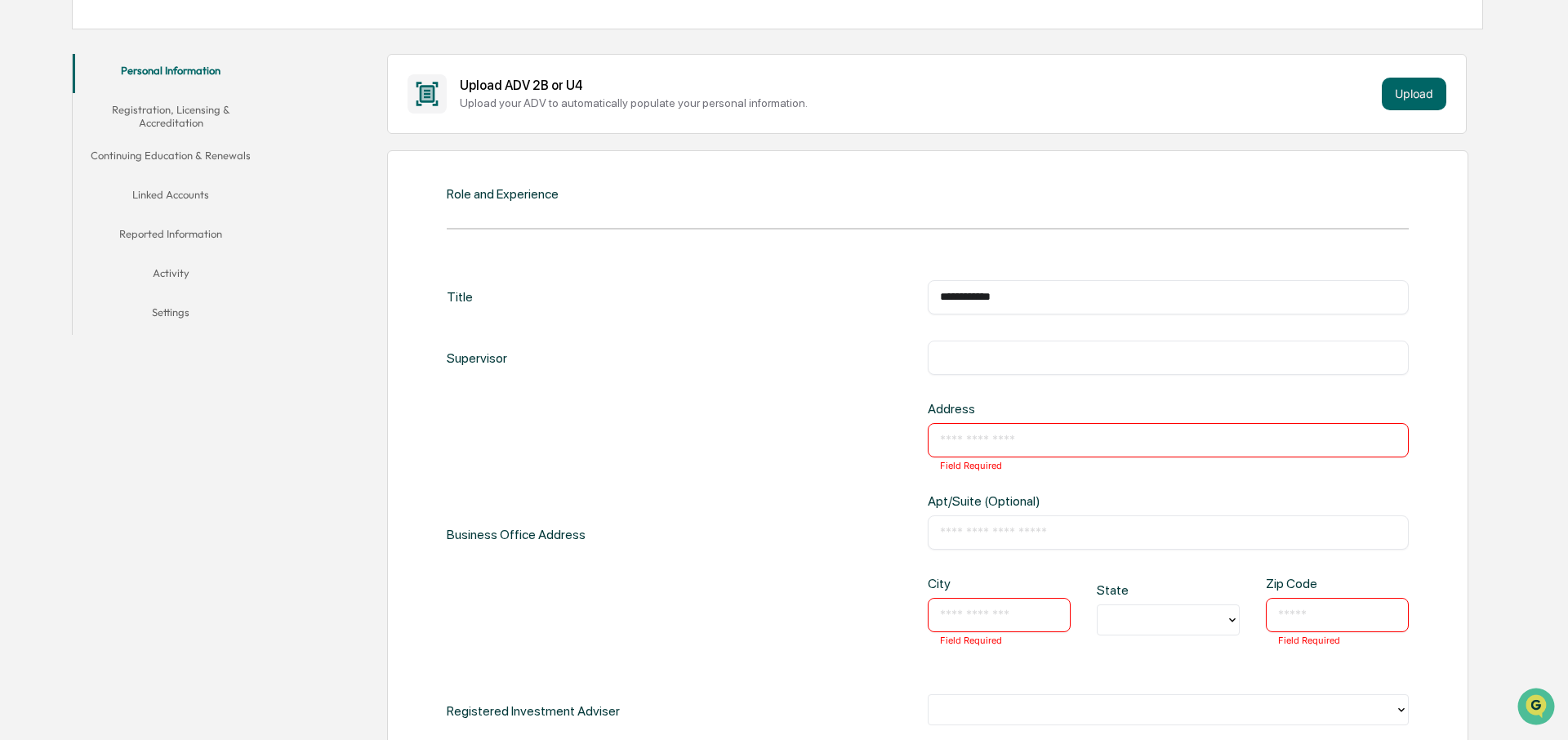
drag, startPoint x: 1027, startPoint y: 295, endPoint x: 868, endPoint y: 294, distance: 159.0
click at [868, 294] on div "**********" at bounding box center [928, 296] width 962 height 34
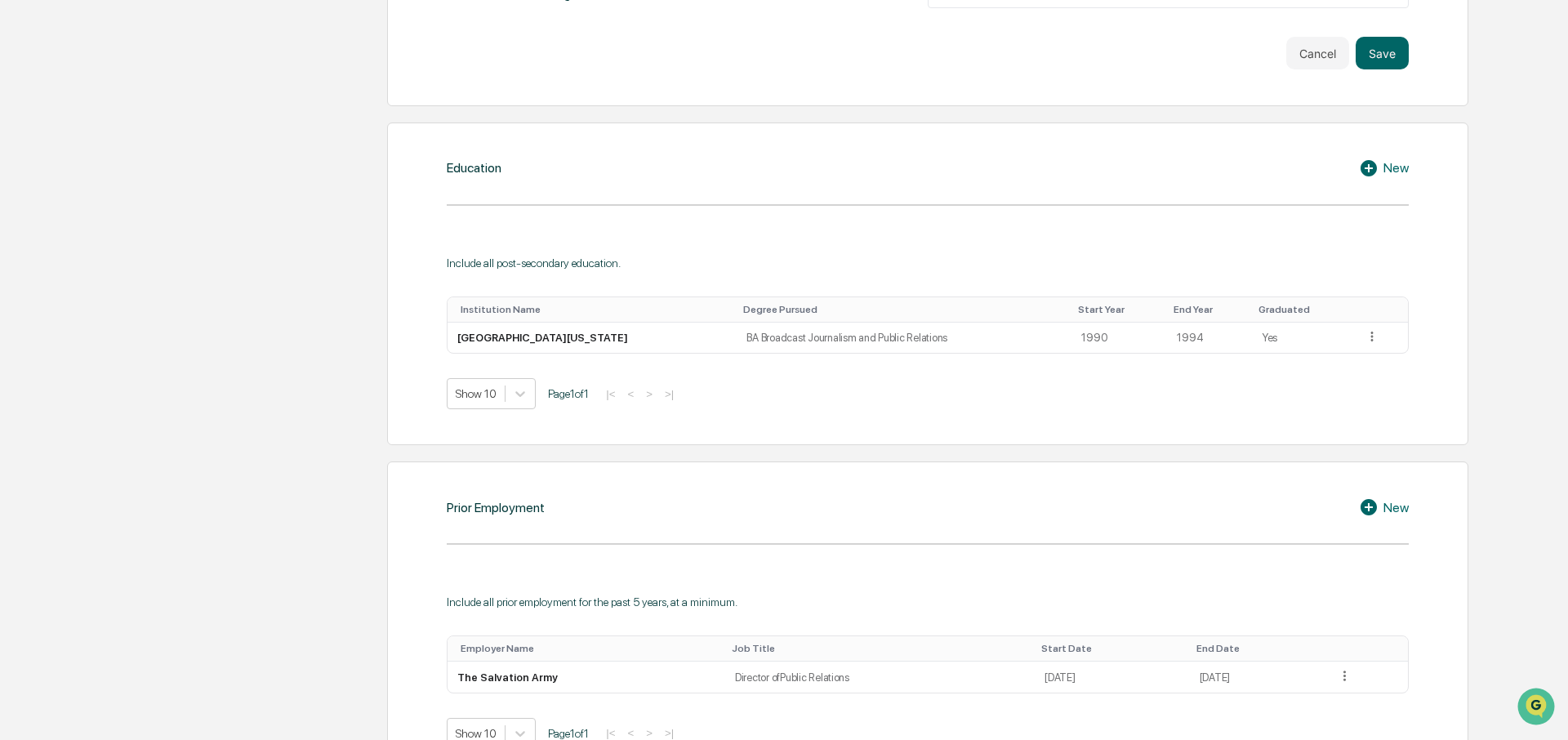
scroll to position [1192, 0]
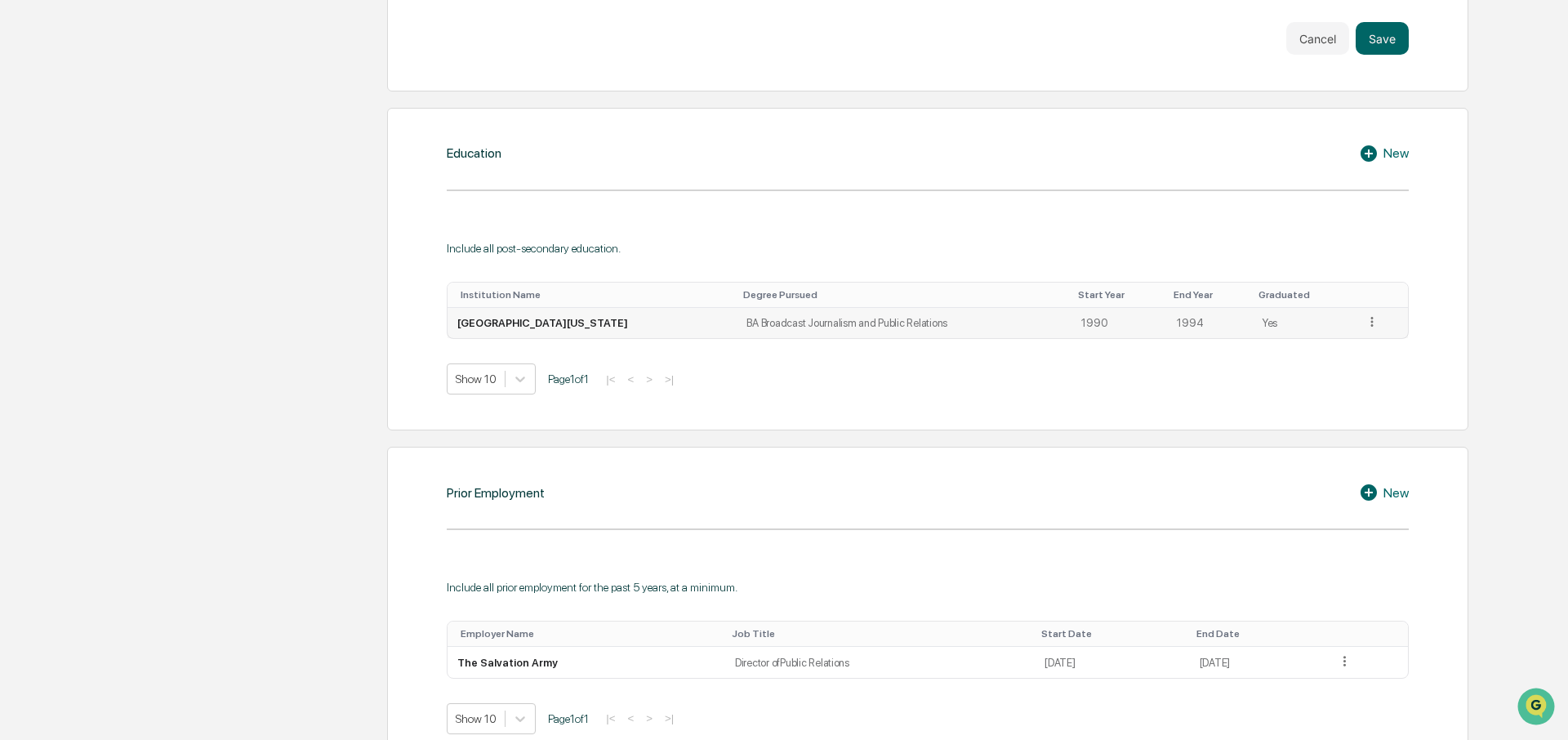
click at [1371, 316] on icon at bounding box center [1371, 322] width 16 height 16
click at [1350, 376] on div "Delete" at bounding box center [1353, 370] width 53 height 26
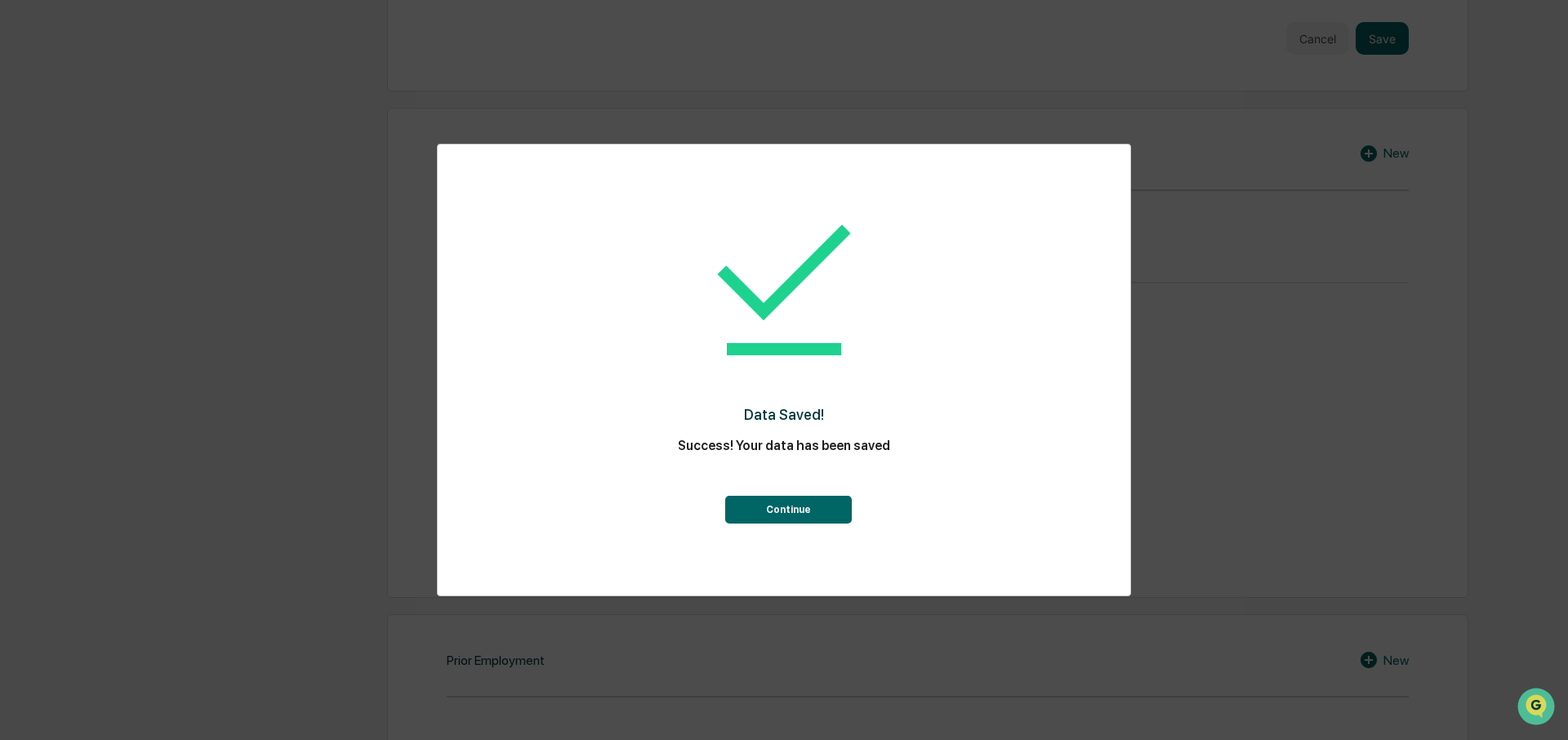
click at [733, 506] on button "Continue" at bounding box center [788, 509] width 126 height 28
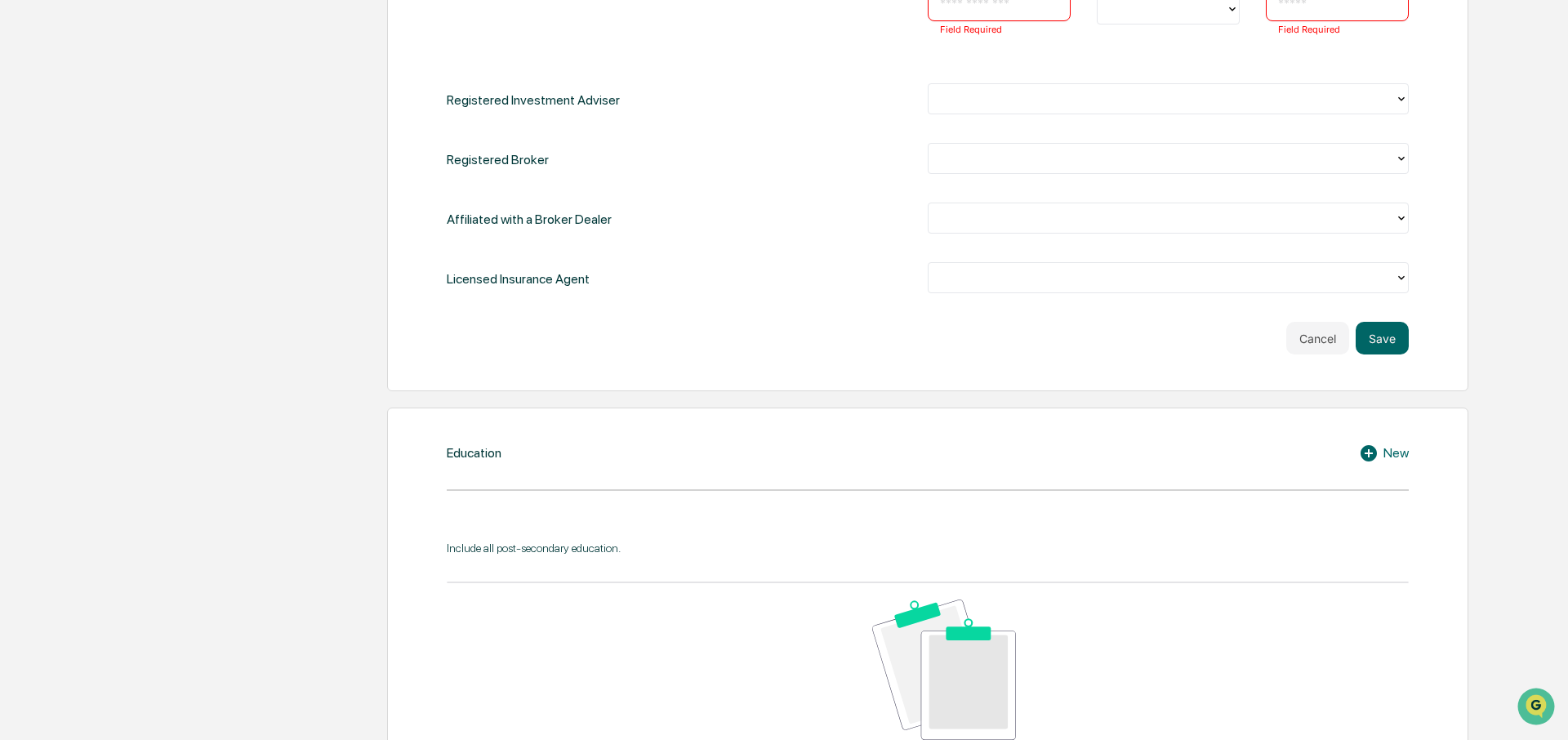
scroll to position [638, 0]
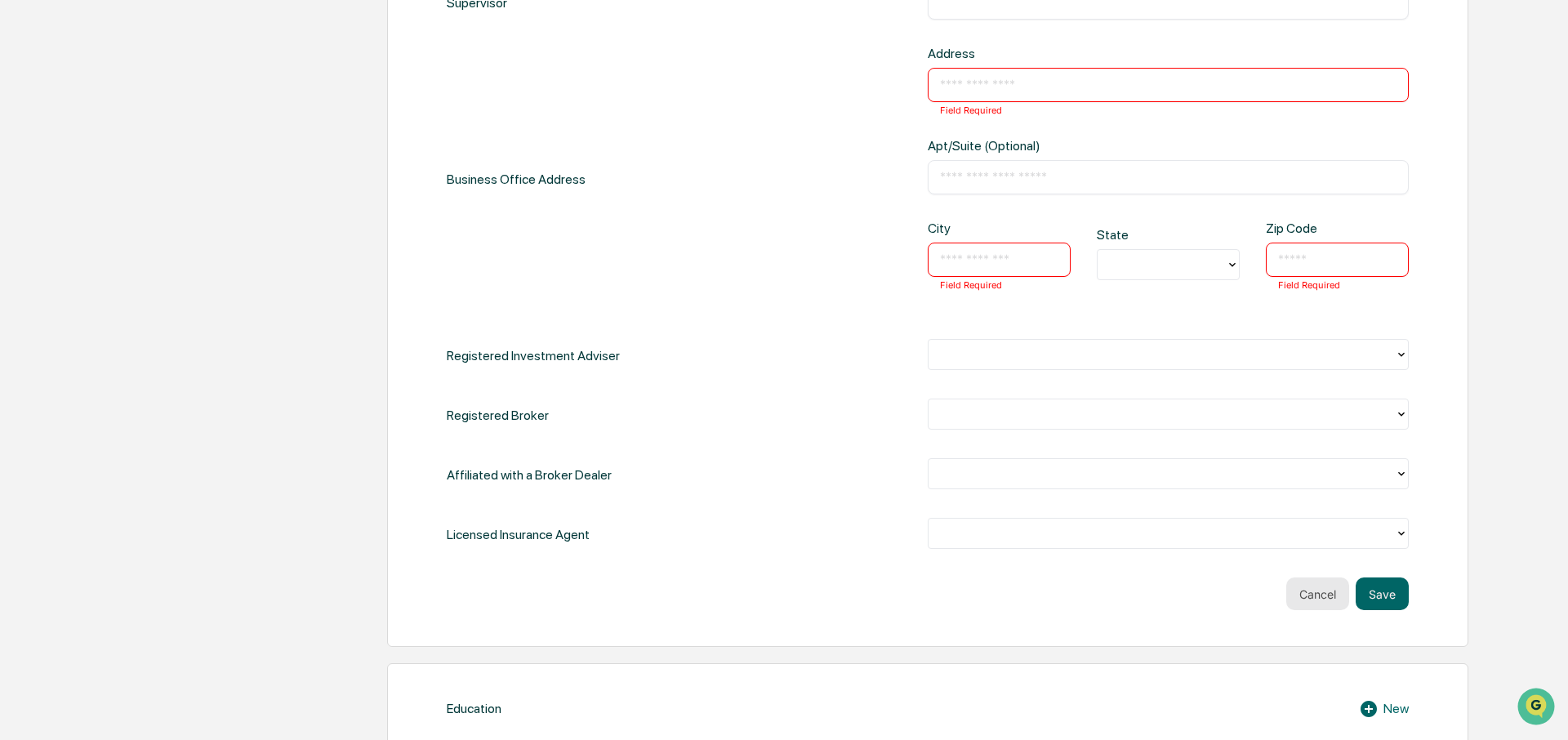
click at [1326, 585] on button "Cancel" at bounding box center [1317, 592] width 63 height 32
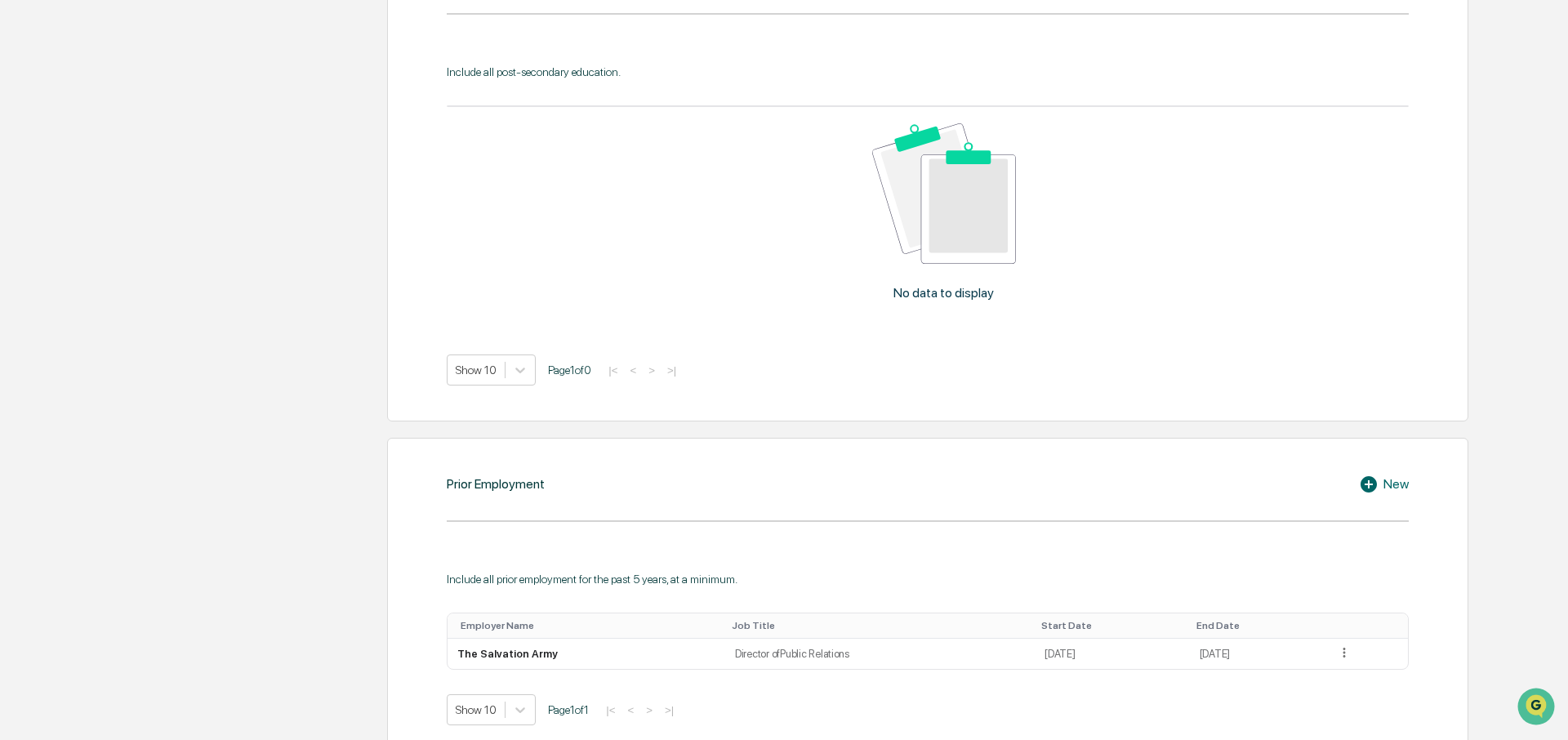
scroll to position [1334, 0]
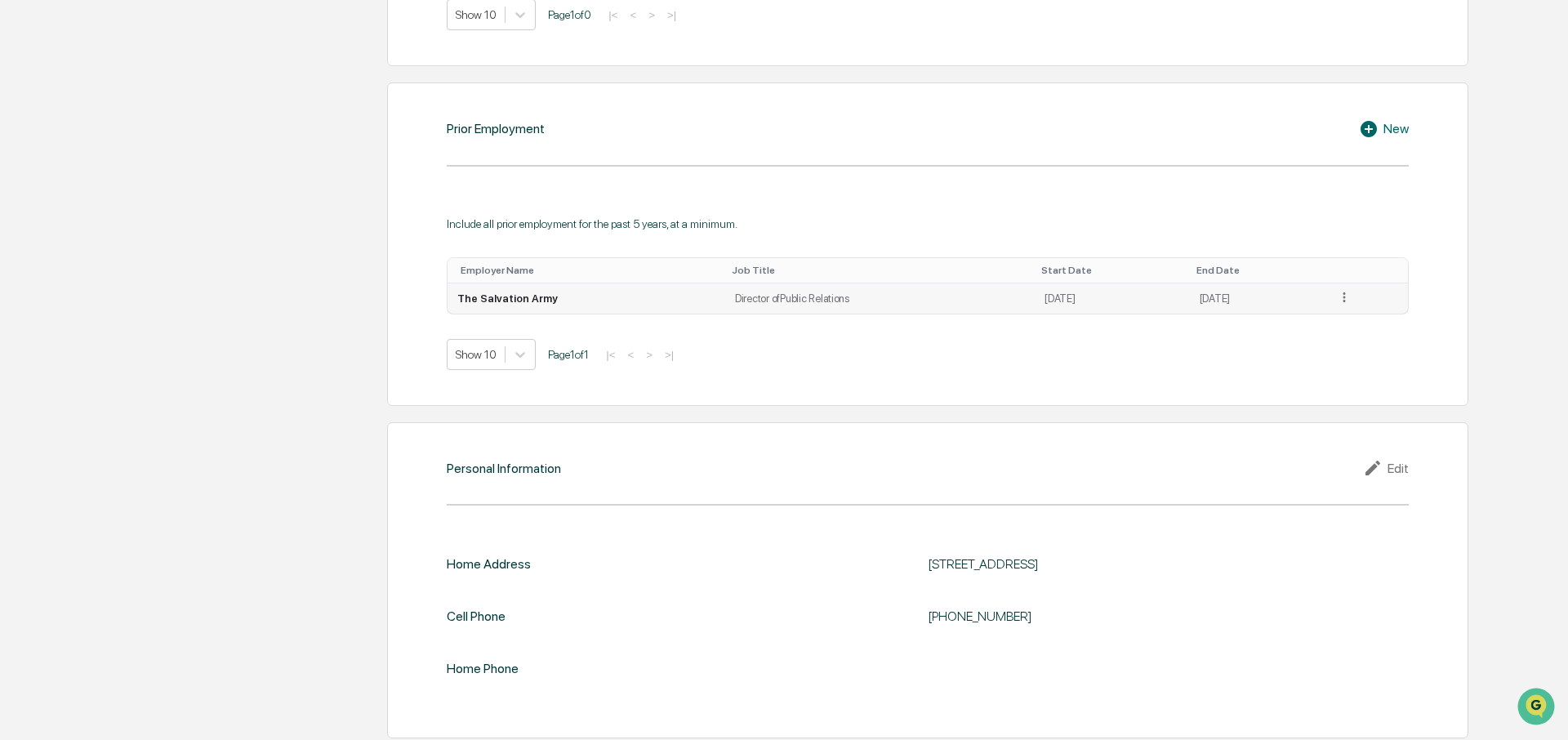
click at [1347, 290] on icon at bounding box center [1344, 297] width 16 height 16
click at [1327, 338] on div "Delete" at bounding box center [1324, 346] width 53 height 26
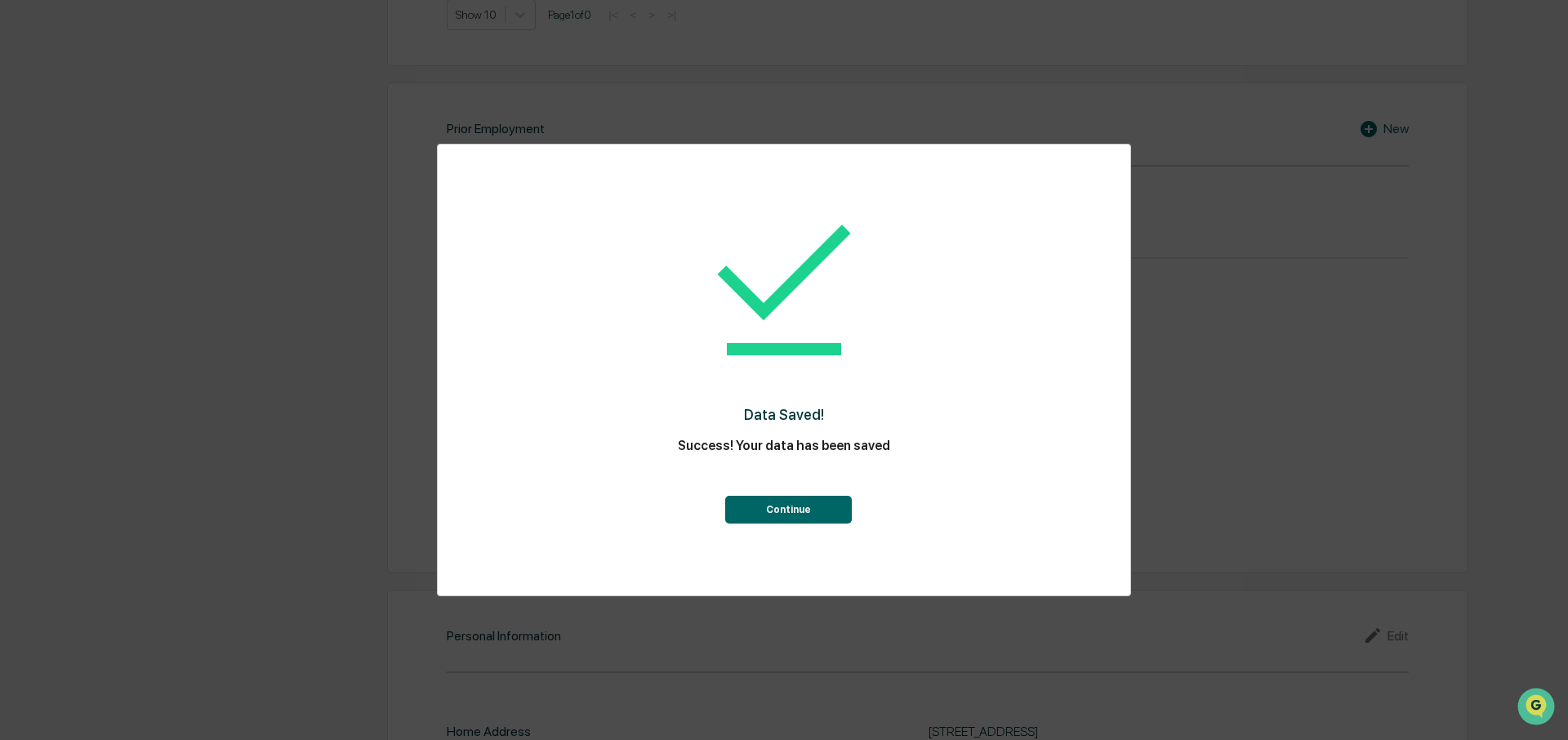
click at [812, 507] on button "Continue" at bounding box center [788, 509] width 126 height 28
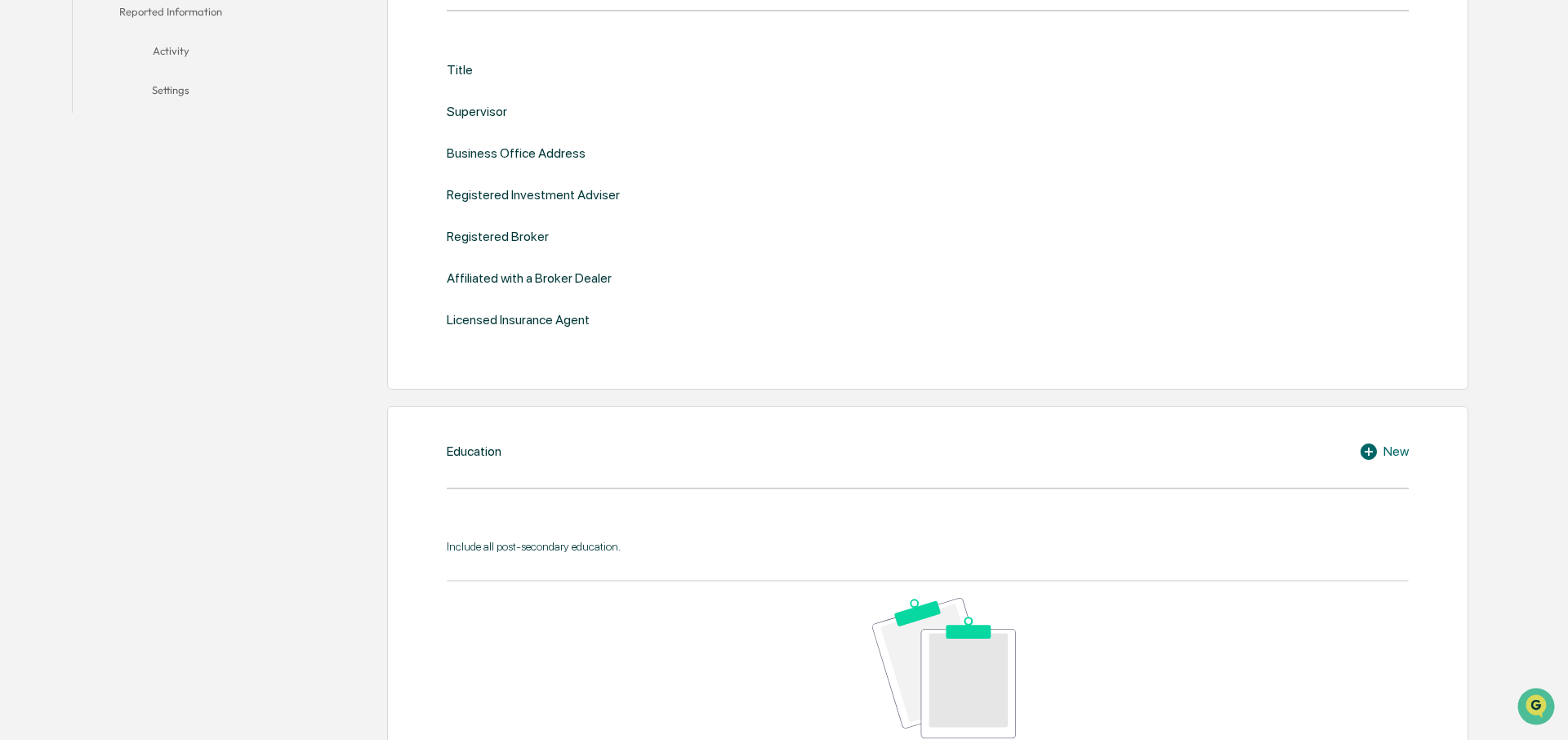
scroll to position [0, 0]
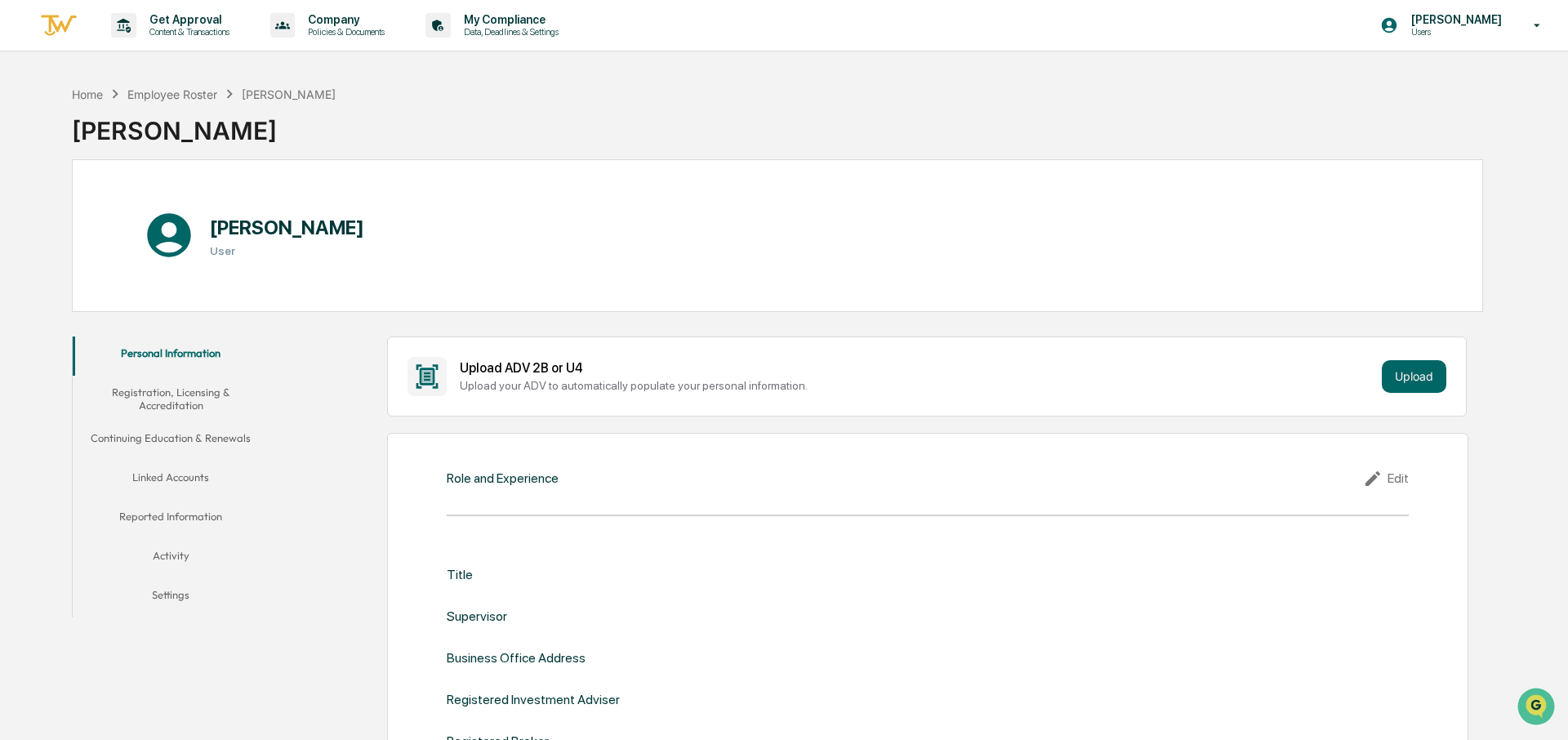
click at [183, 566] on button "Activity" at bounding box center [171, 558] width 197 height 39
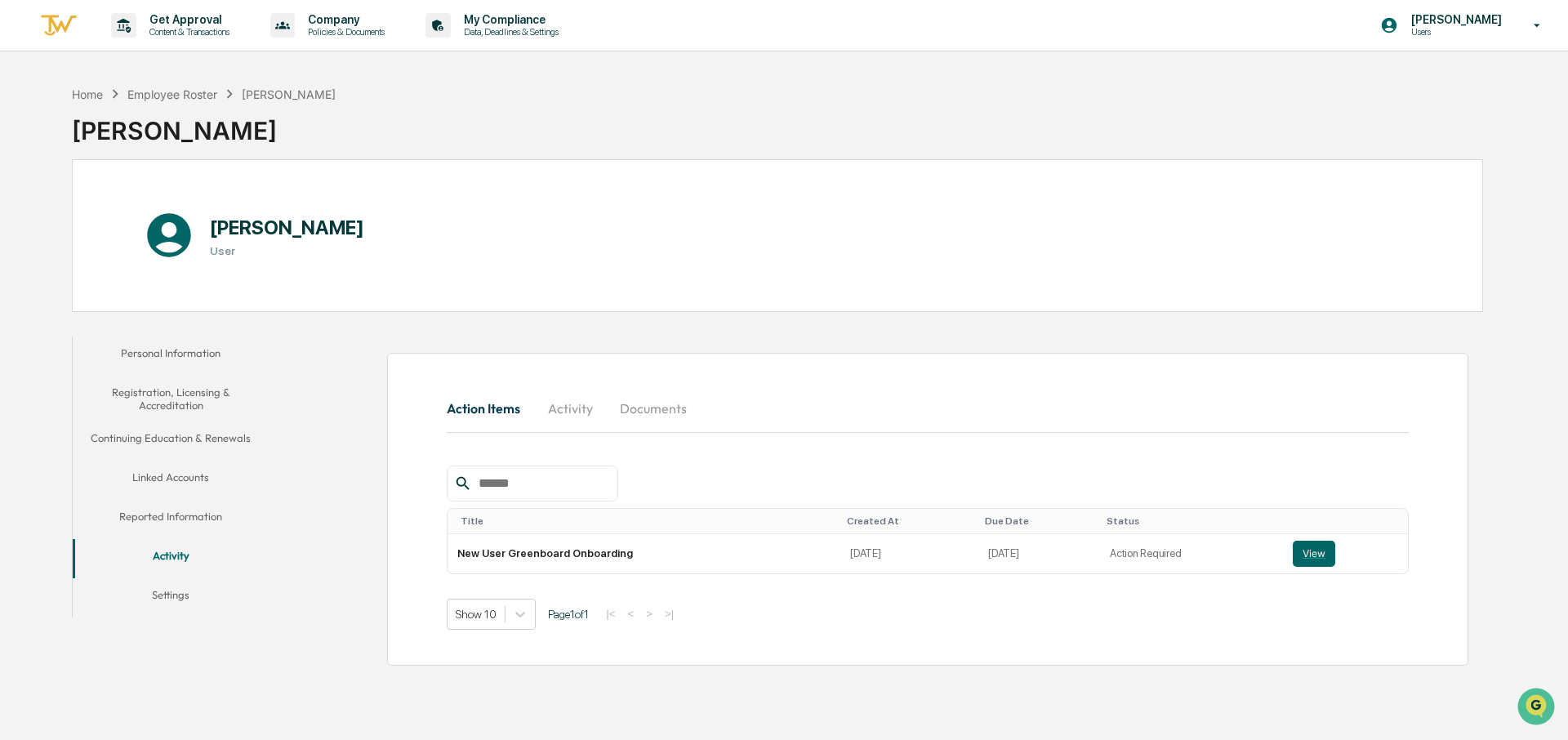
click at [668, 412] on button "Documents" at bounding box center [652, 408] width 93 height 39
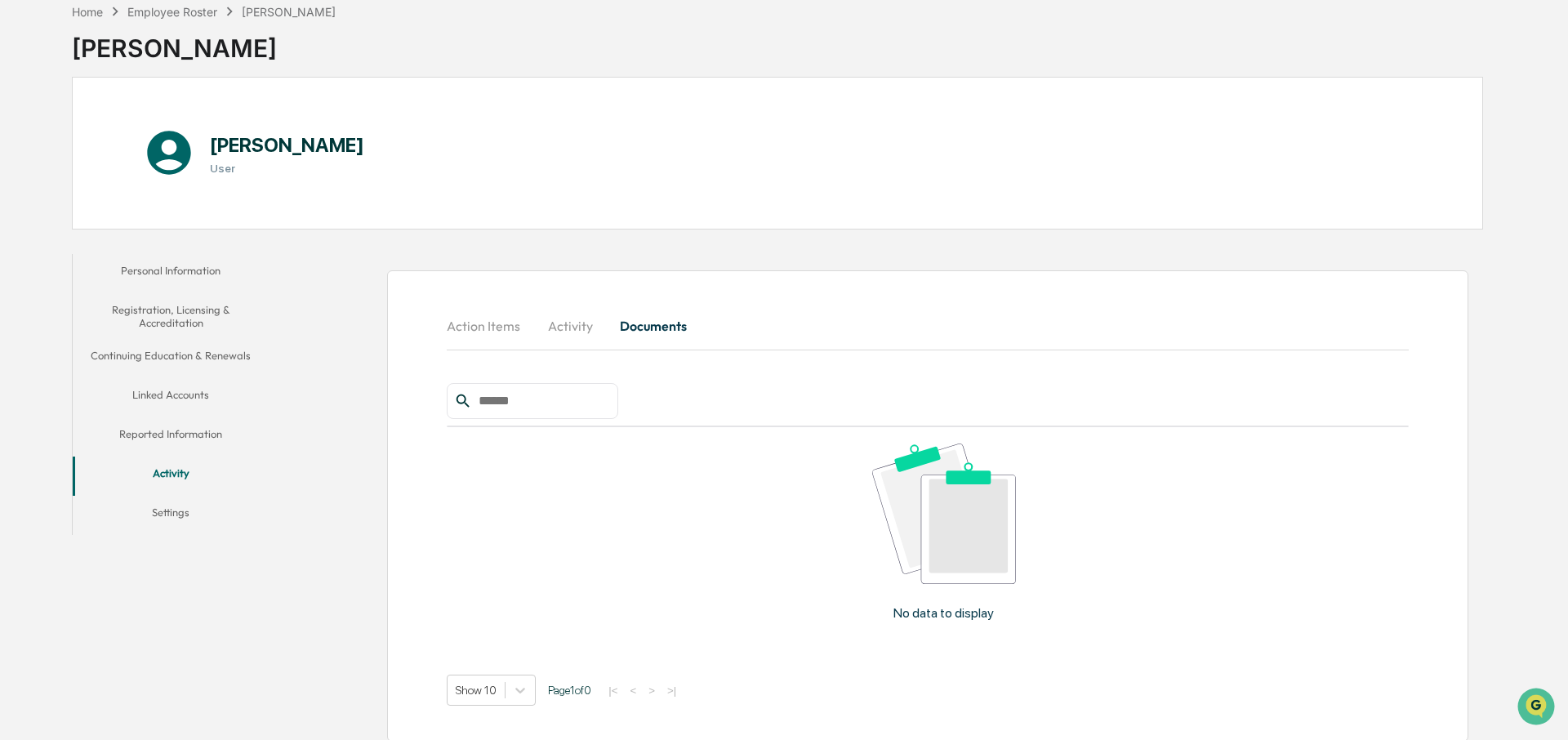
scroll to position [91, 0]
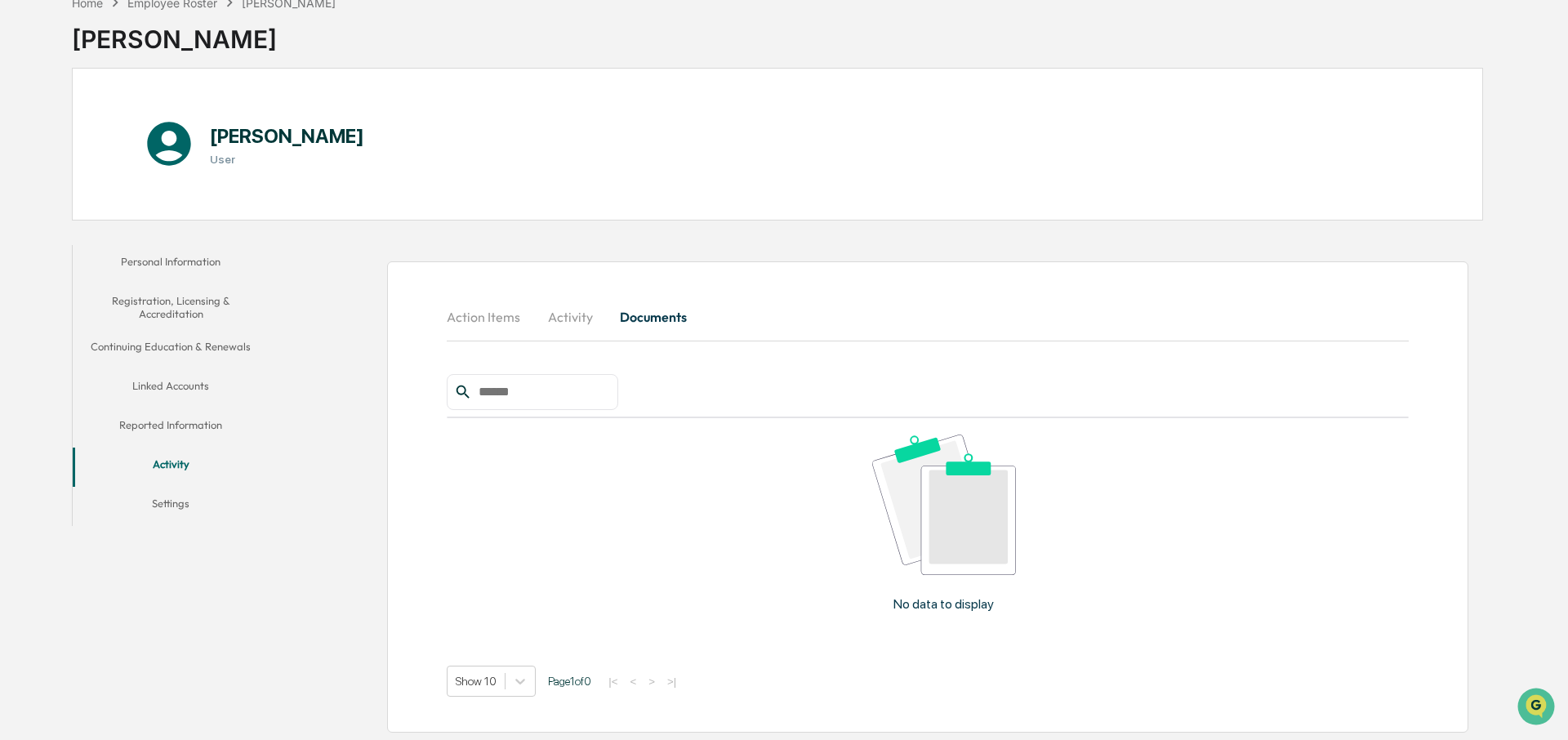
click at [174, 499] on button "Settings" at bounding box center [171, 506] width 197 height 39
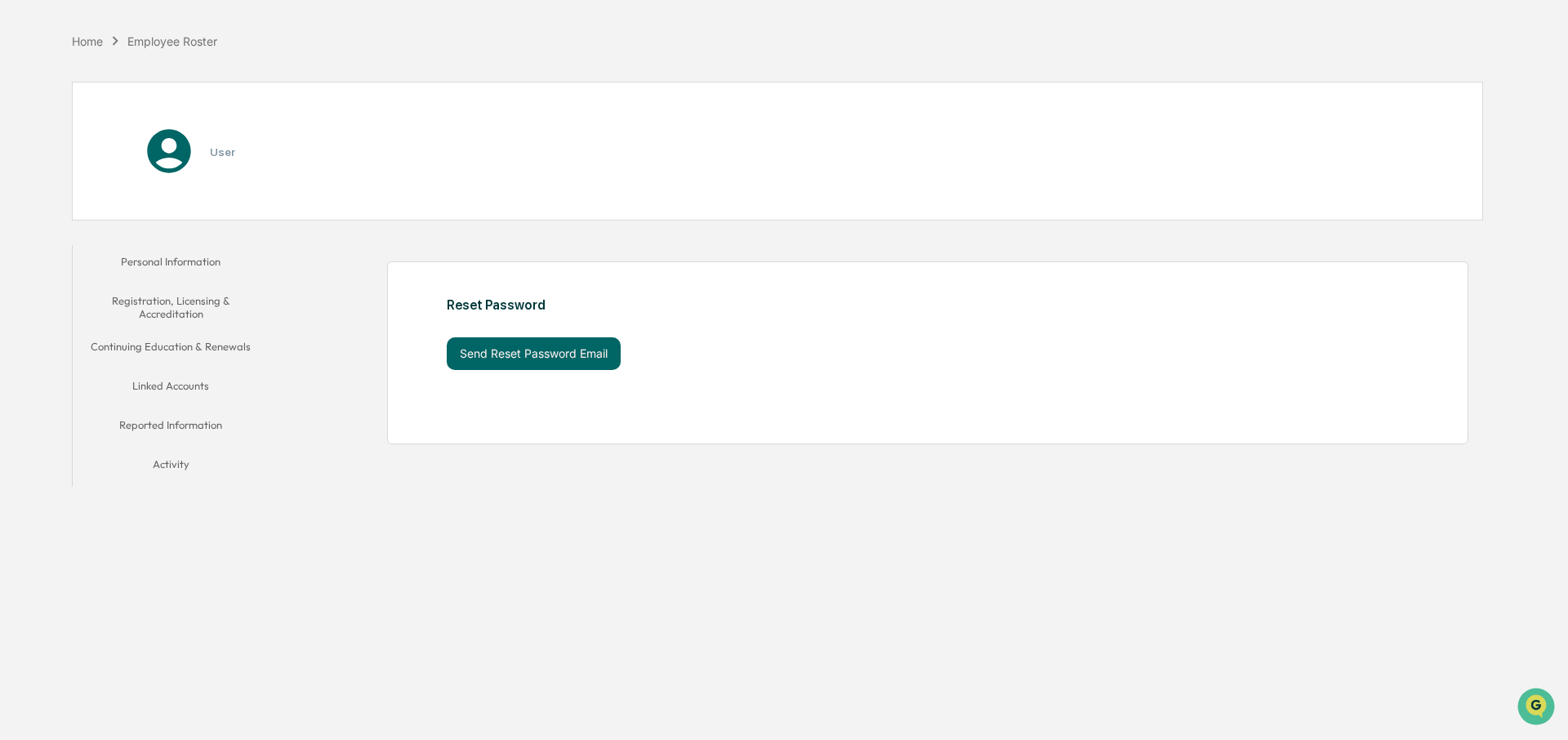
scroll to position [78, 0]
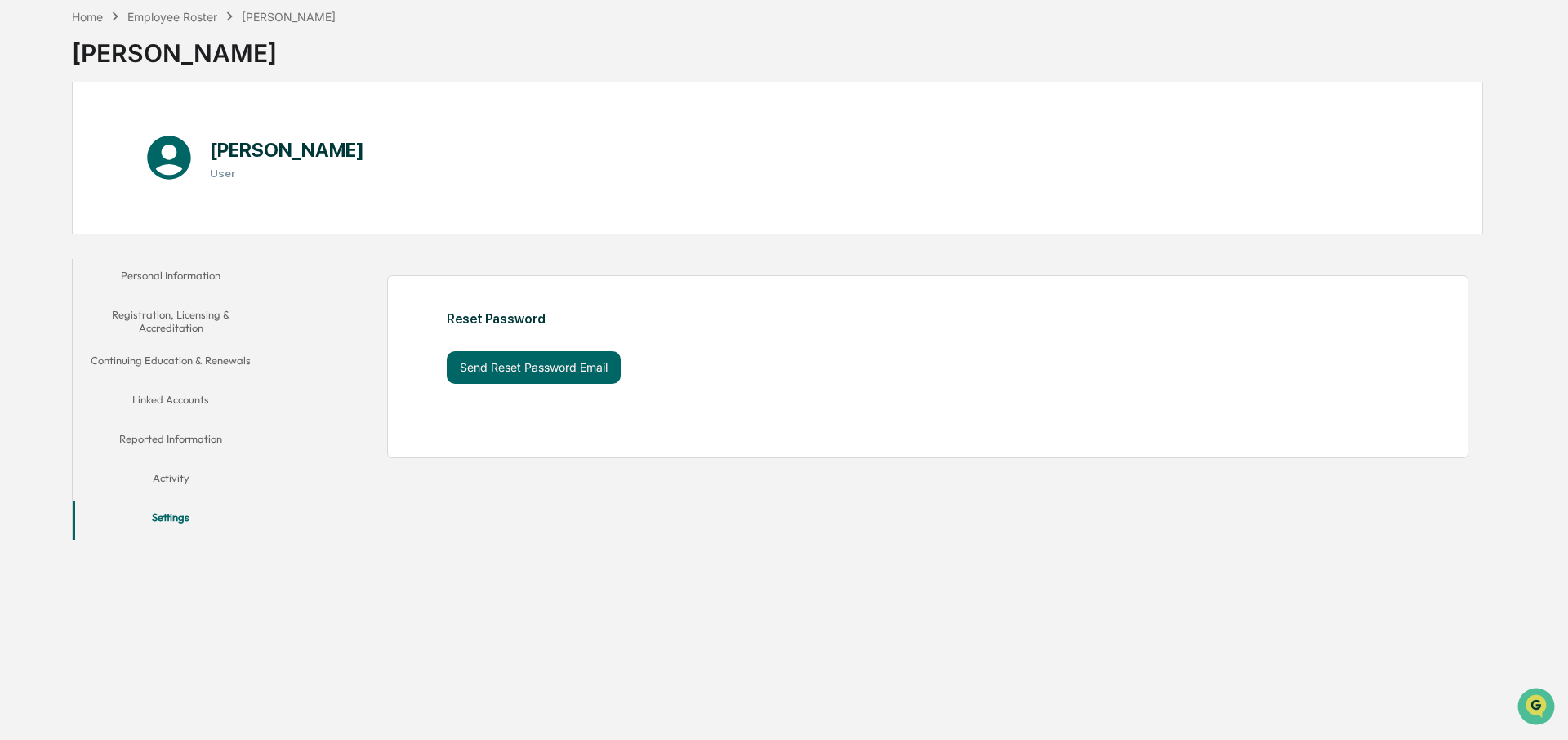
click at [178, 475] on button "Activity" at bounding box center [171, 481] width 197 height 39
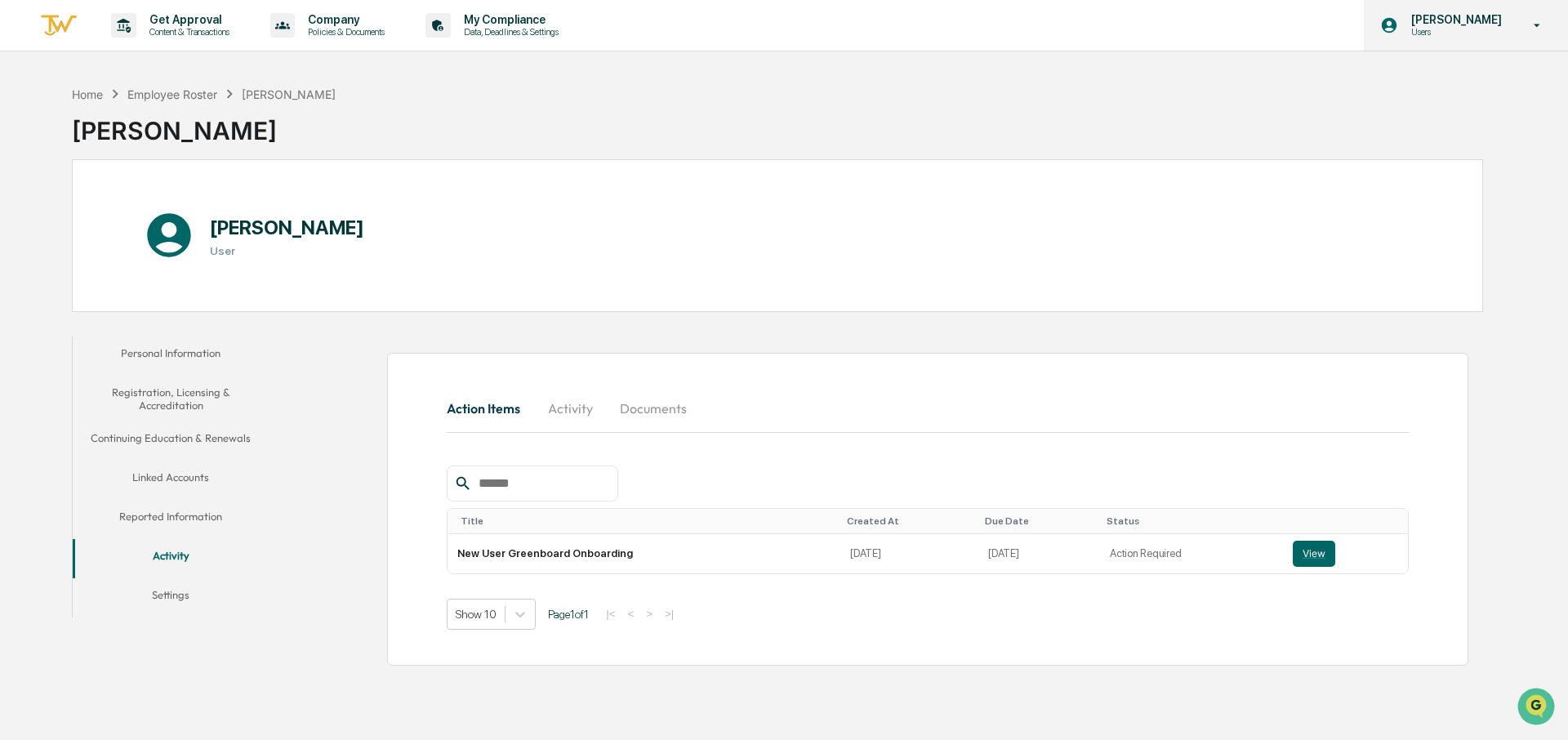
click at [1462, 27] on p "Users" at bounding box center [1454, 31] width 112 height 11
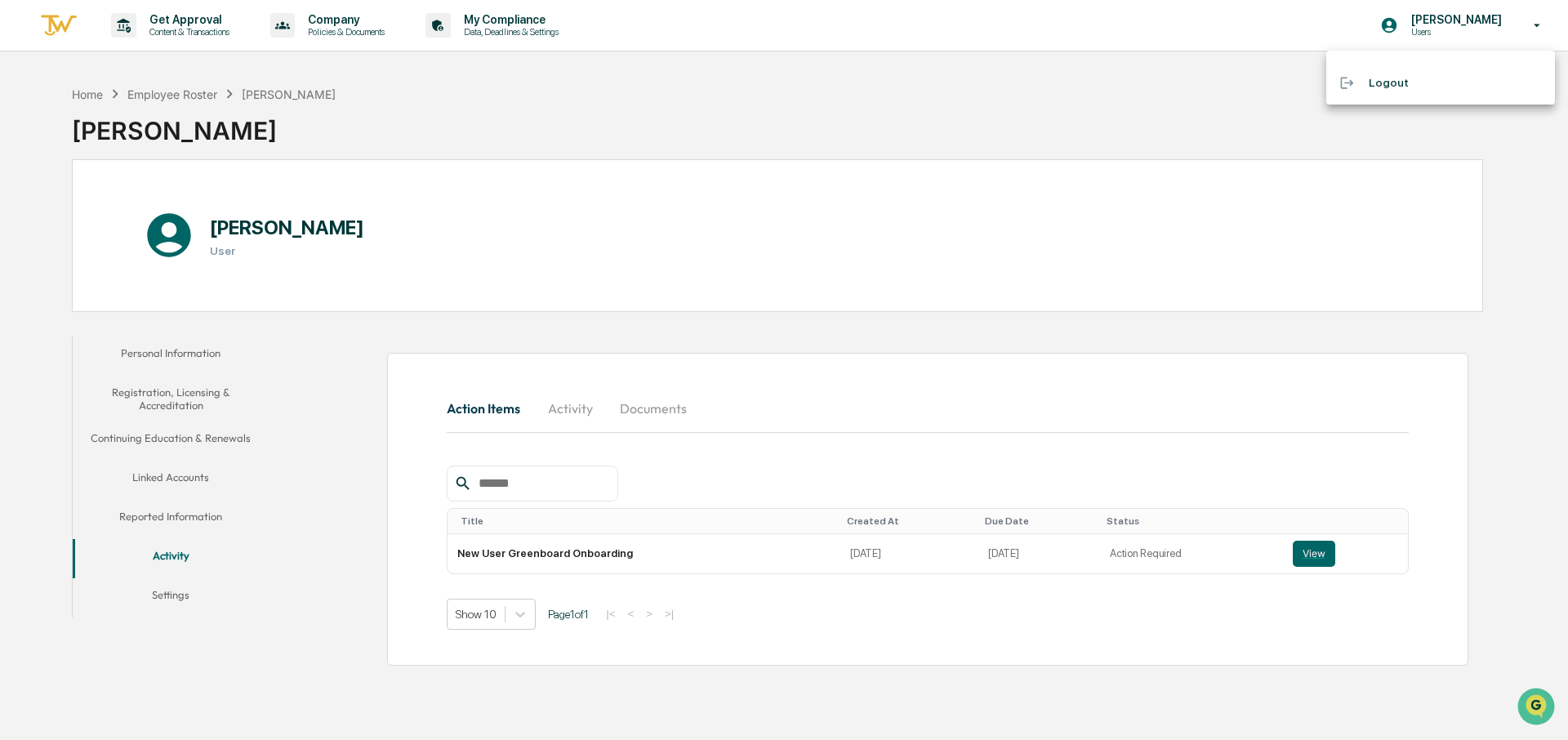
click at [290, 425] on div at bounding box center [784, 370] width 1568 height 740
click at [150, 91] on div "Employee Roster" at bounding box center [172, 94] width 90 height 14
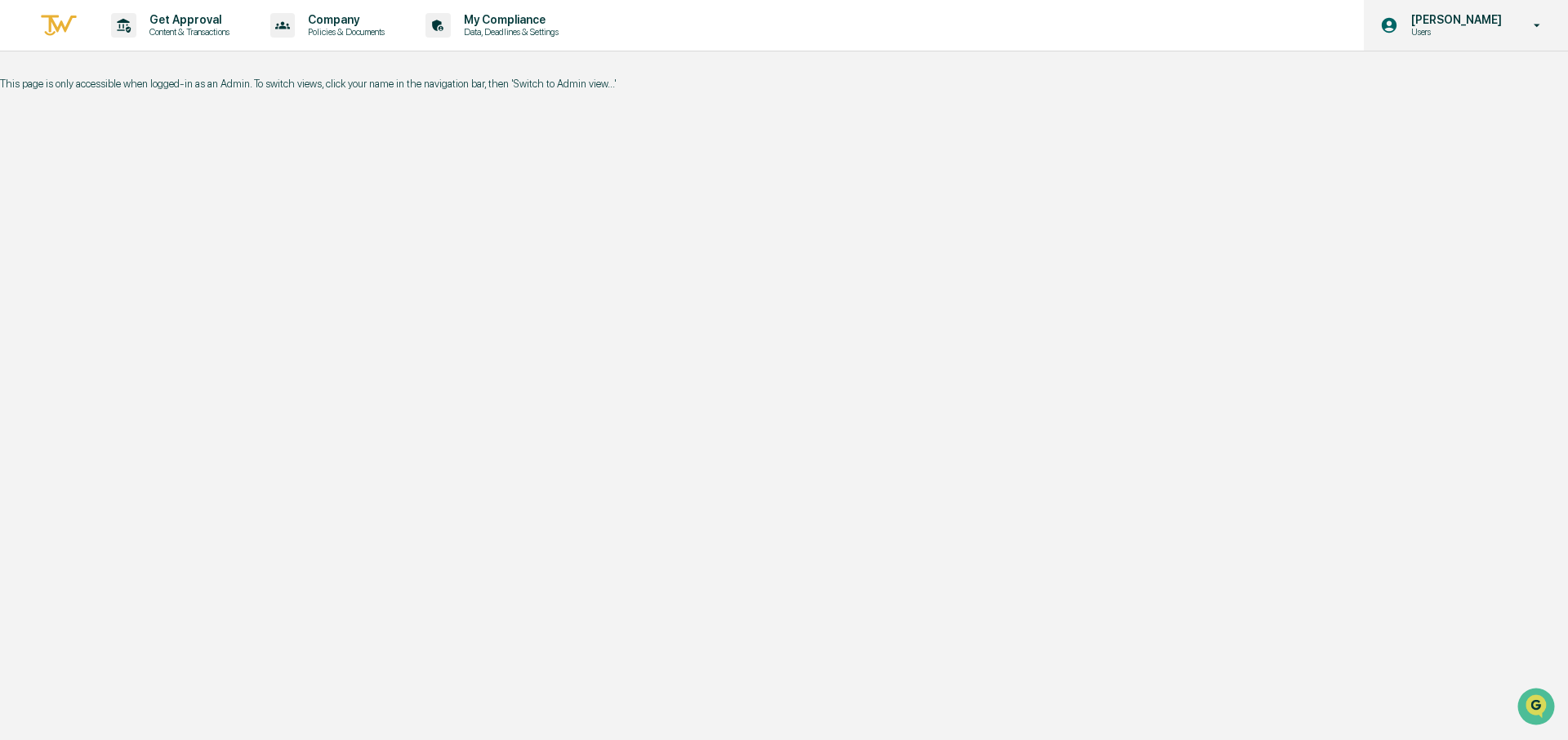
click at [1442, 32] on p "Users" at bounding box center [1454, 31] width 112 height 11
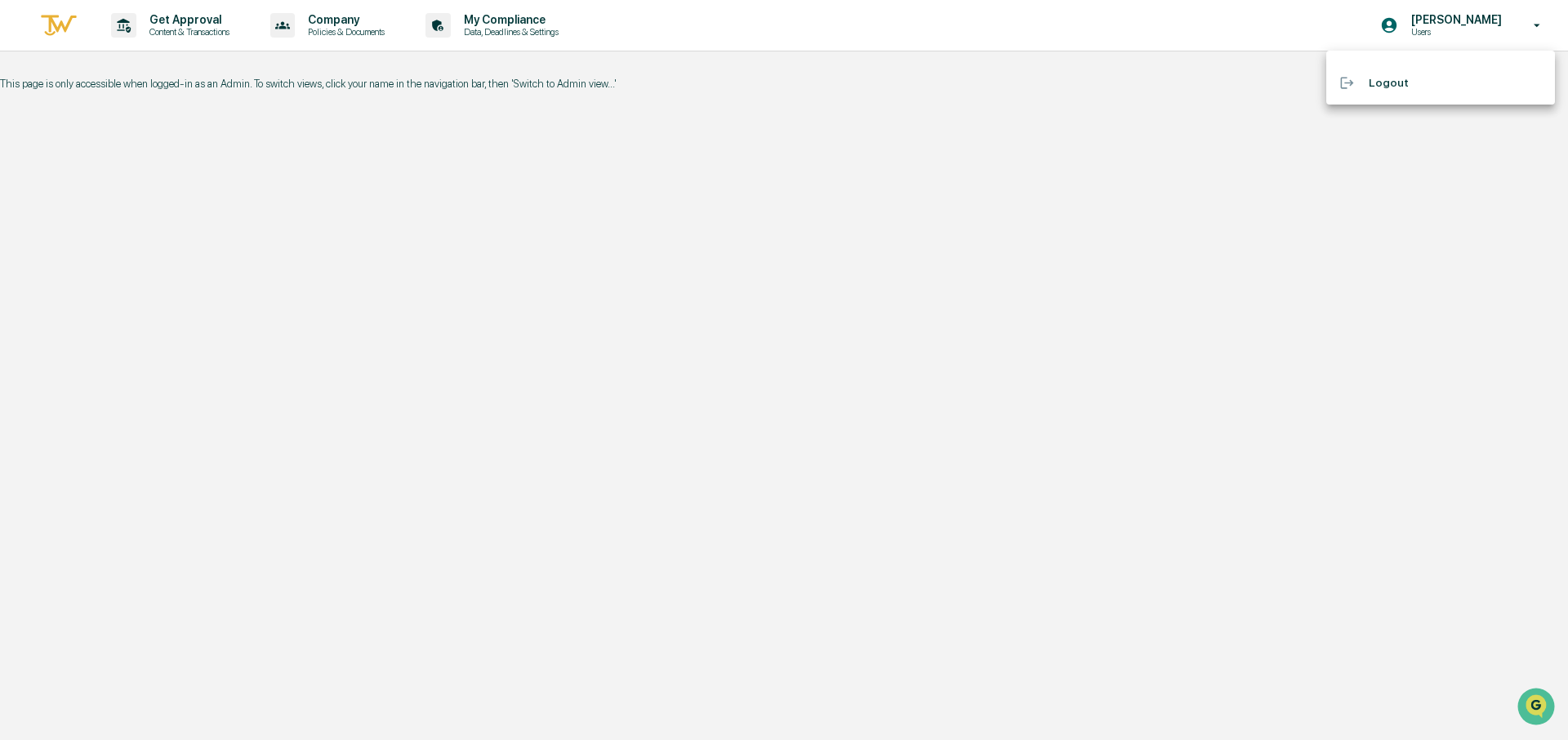
click at [1370, 4] on div at bounding box center [784, 370] width 1568 height 740
